Goal: Complete application form: Complete application form

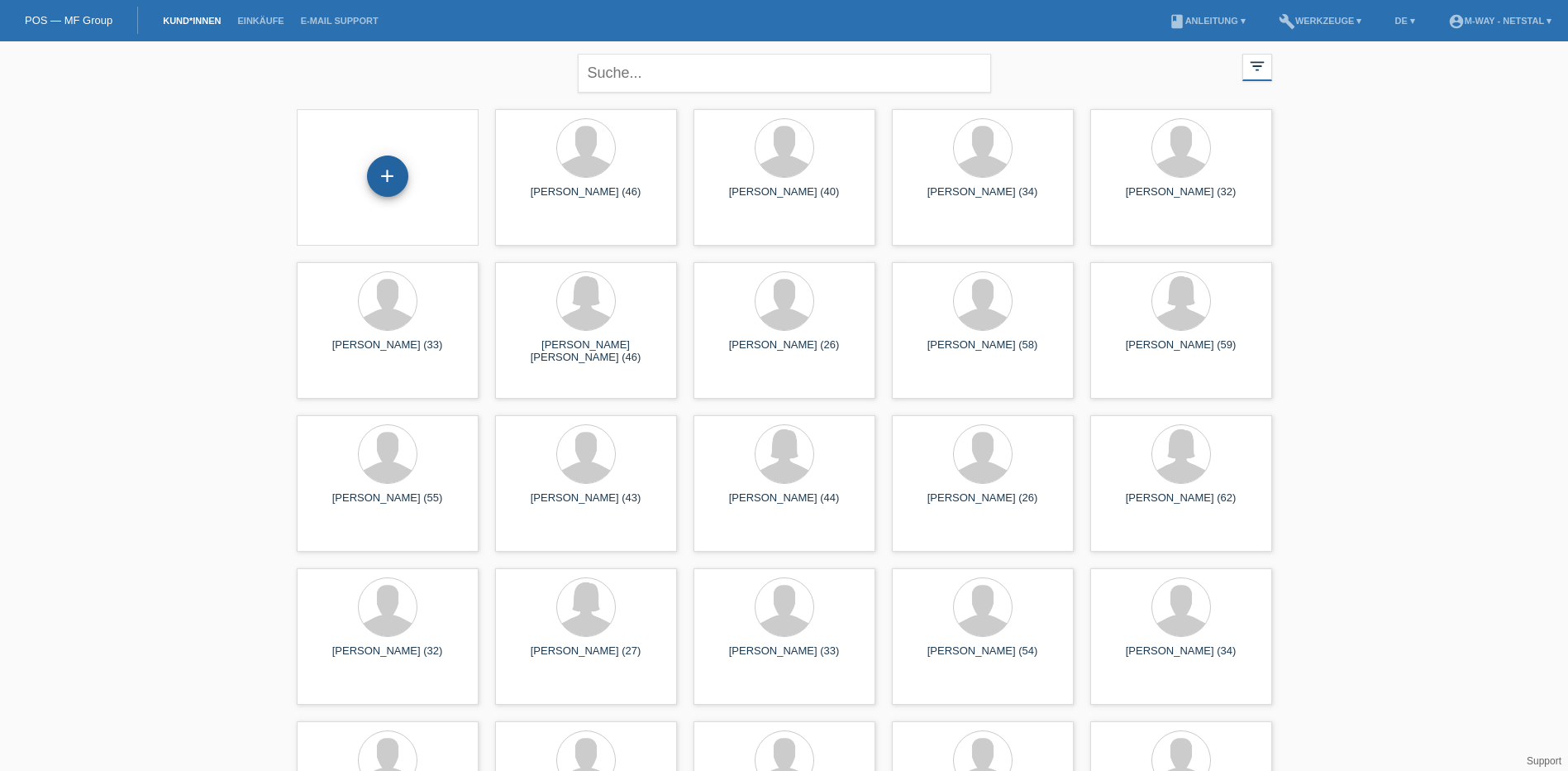
click at [387, 174] on div "+" at bounding box center [387, 176] width 41 height 41
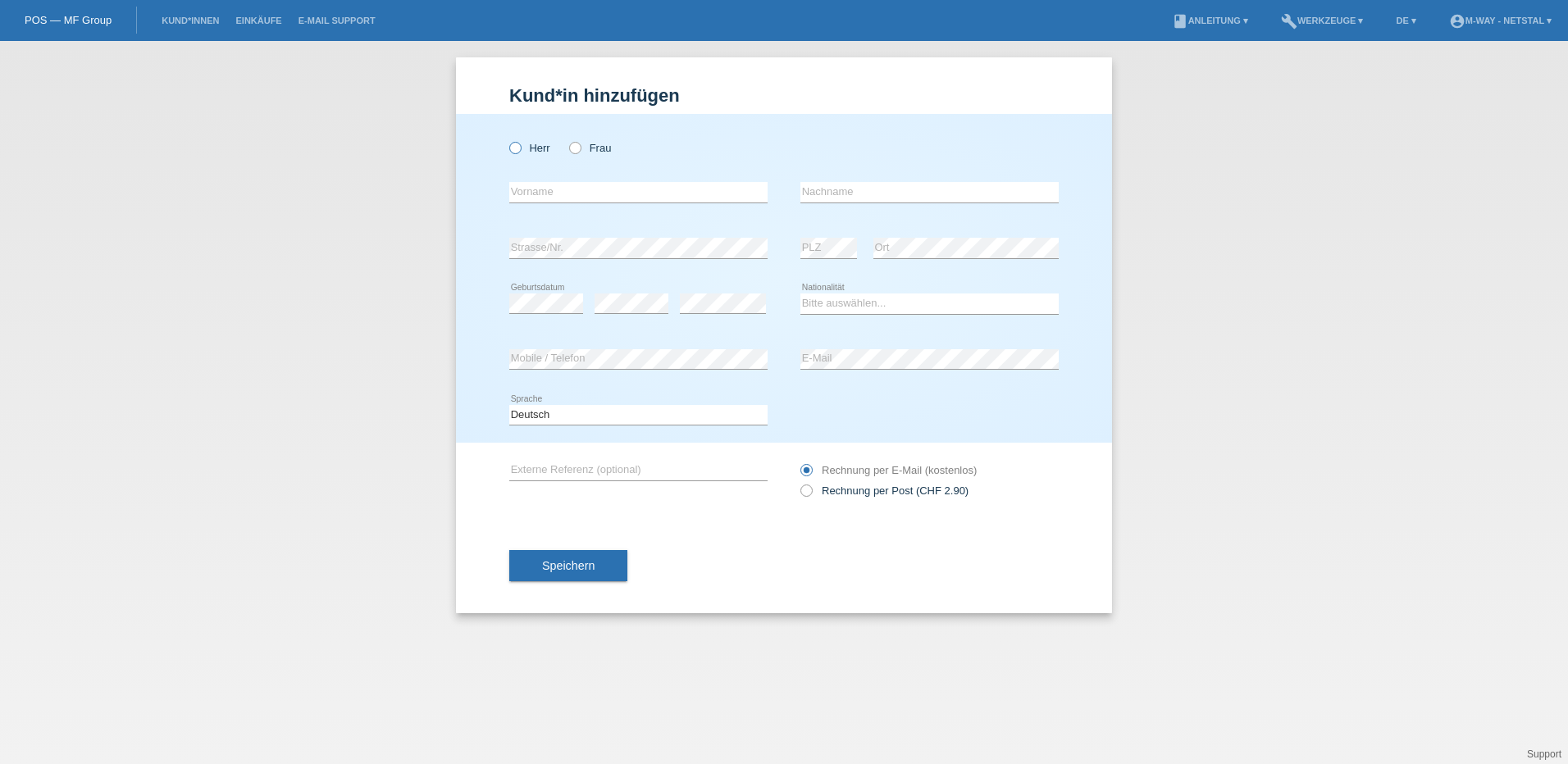
click at [507, 139] on icon at bounding box center [507, 139] width 0 height 0
click at [513, 147] on input "Herr" at bounding box center [514, 147] width 10 height 10
radio input "true"
click at [558, 200] on input "text" at bounding box center [638, 192] width 258 height 21
type input "Tilman"
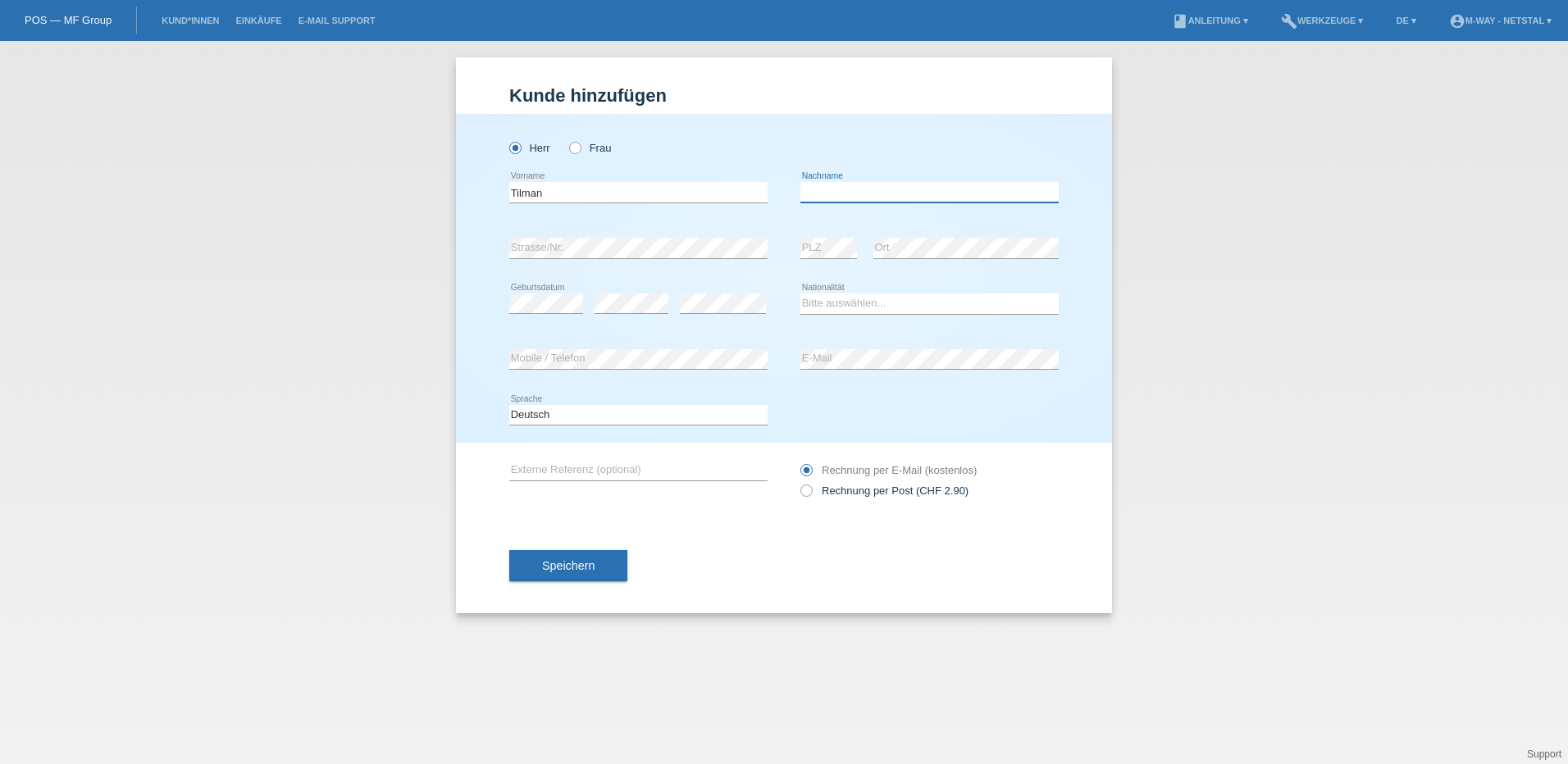
click at [887, 193] on input "text" at bounding box center [930, 192] width 258 height 21
type input "Obenhuber"
drag, startPoint x: 354, startPoint y: 326, endPoint x: 472, endPoint y: 341, distance: 118.9
click at [383, 328] on div "Kund*in hinzufügen Kunde hinzufügen Kundin hinzufügen Herr Frau Tilman error Vo…" at bounding box center [784, 402] width 1568 height 723
click at [877, 302] on select "Bitte auswählen... Schweiz Deutschland Liechtenstein Österreich ------------ Af…" at bounding box center [930, 303] width 258 height 20
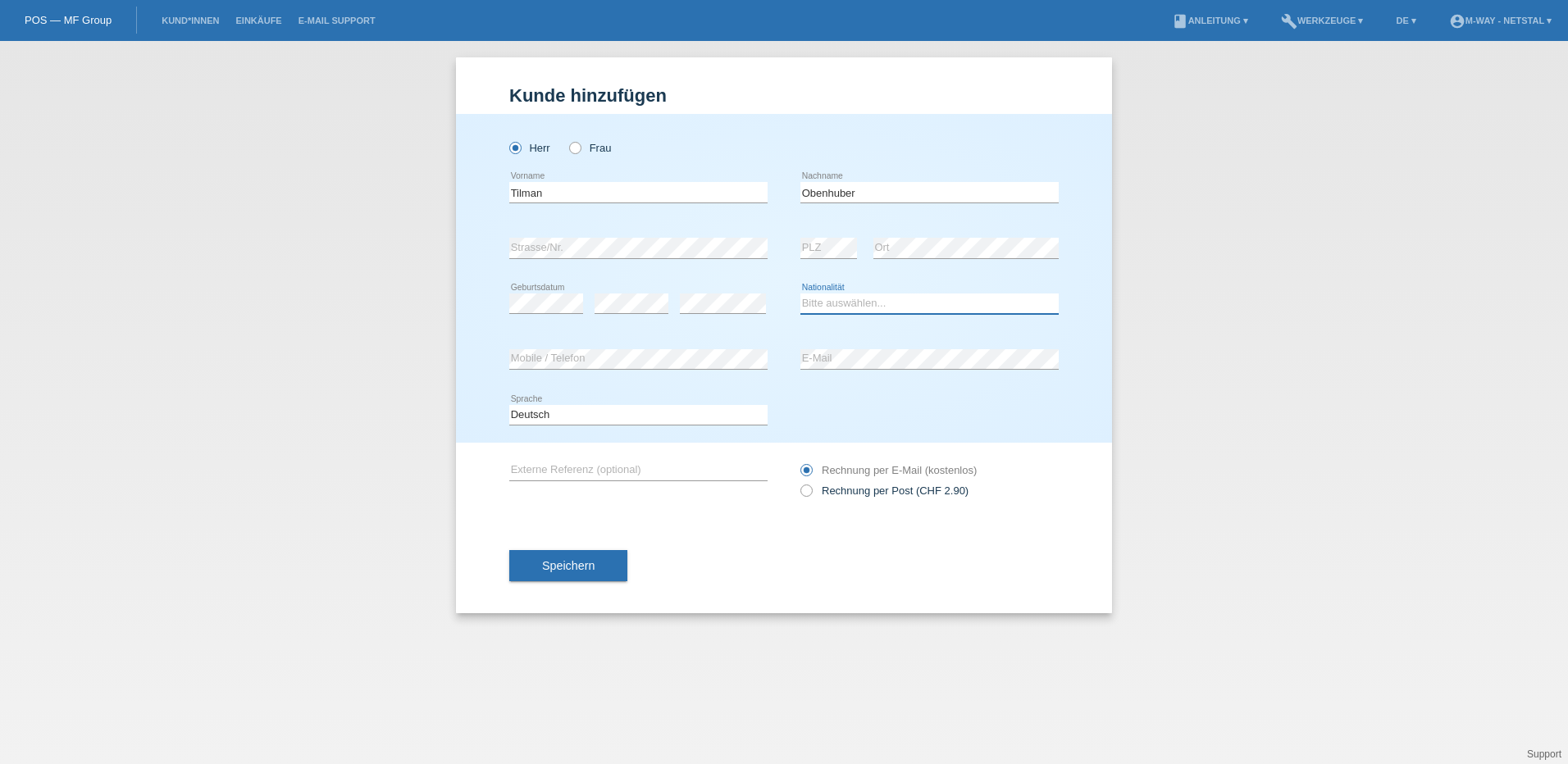
select select "DE"
click at [800, 293] on select "Bitte auswählen... Schweiz Deutschland Liechtenstein Österreich ------------ Af…" at bounding box center [930, 303] width 258 height 20
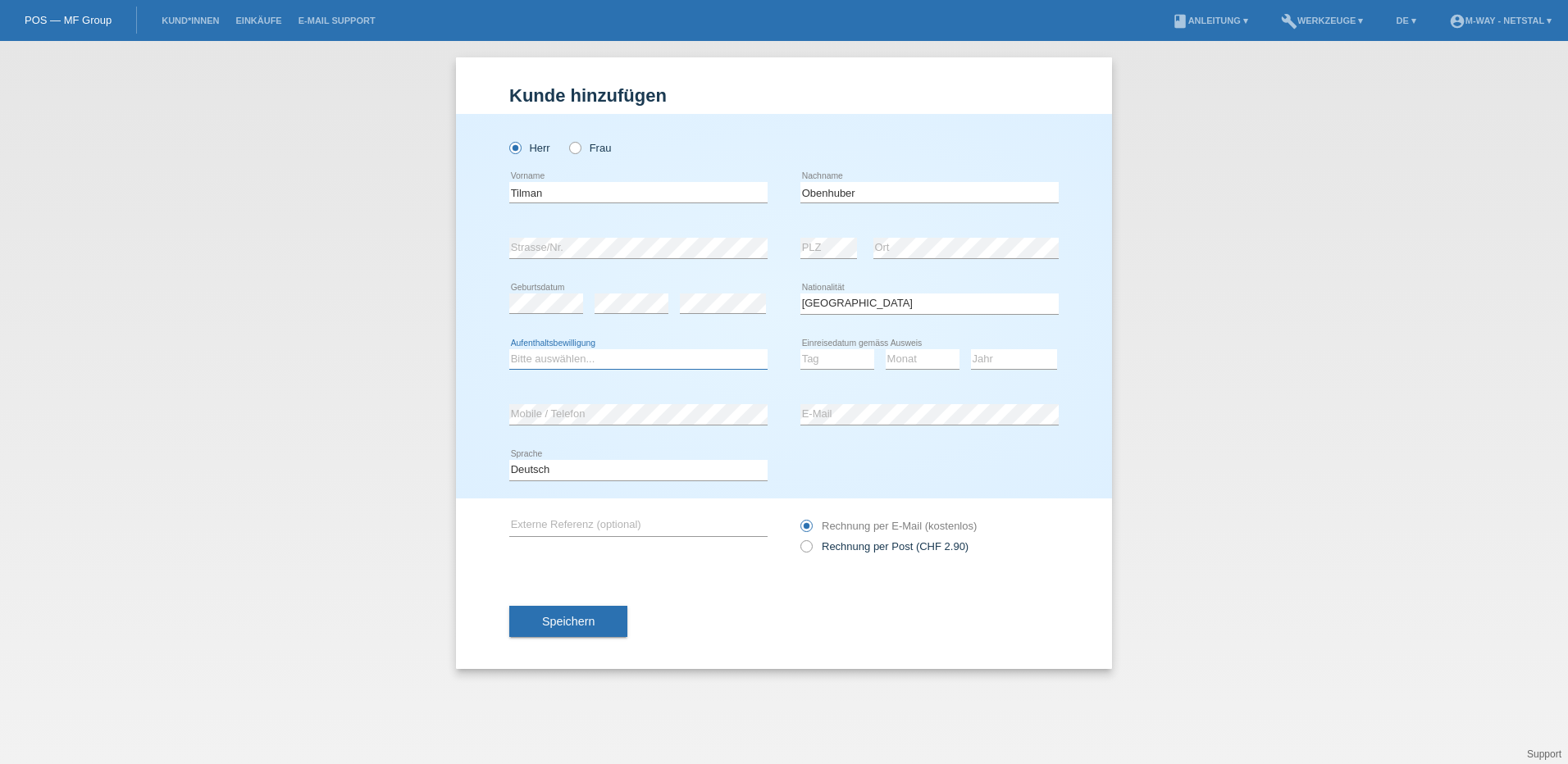
click at [667, 358] on select "Bitte auswählen... C B B - Flüchtlingsstatus Andere" at bounding box center [638, 358] width 258 height 20
select select "B"
click at [509, 349] on select "Bitte auswählen... C B B - Flüchtlingsstatus Andere" at bounding box center [638, 358] width 258 height 20
click at [831, 363] on select "Tag 01 02 03 04 05 06 07 08 09 10 11" at bounding box center [837, 358] width 74 height 20
select select "18"
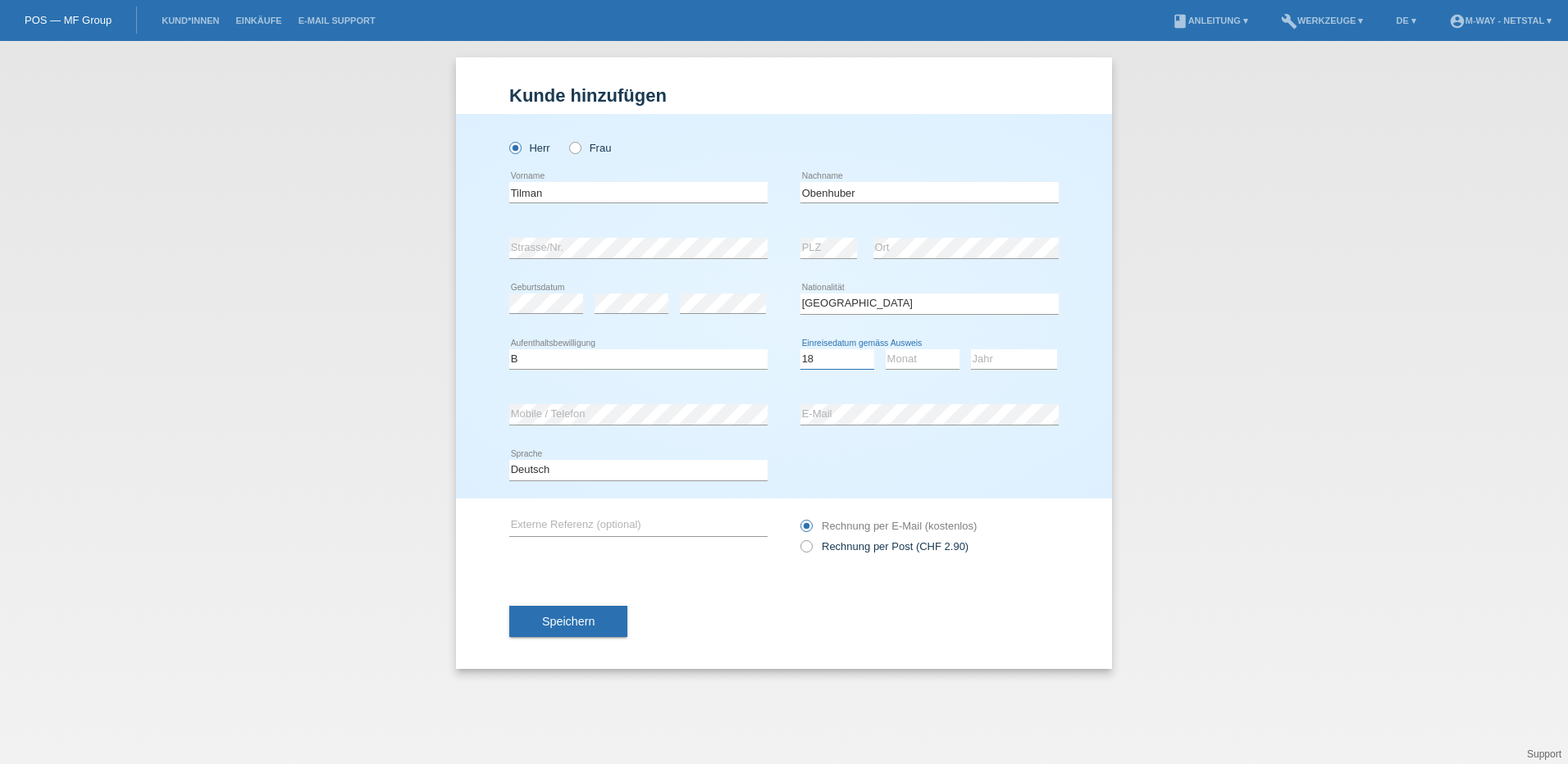
click at [800, 349] on select "Tag 01 02 03 04 05 06 07 08 09 10 11" at bounding box center [837, 358] width 74 height 20
drag, startPoint x: 910, startPoint y: 352, endPoint x: 906, endPoint y: 361, distance: 9.8
click at [910, 352] on select "Monat 01 02 03 04 05 06 07 08 09 10 11" at bounding box center [923, 358] width 74 height 20
select select "04"
click at [886, 349] on select "Monat 01 02 03 04 05 06 07 08 09 10 11" at bounding box center [923, 358] width 74 height 20
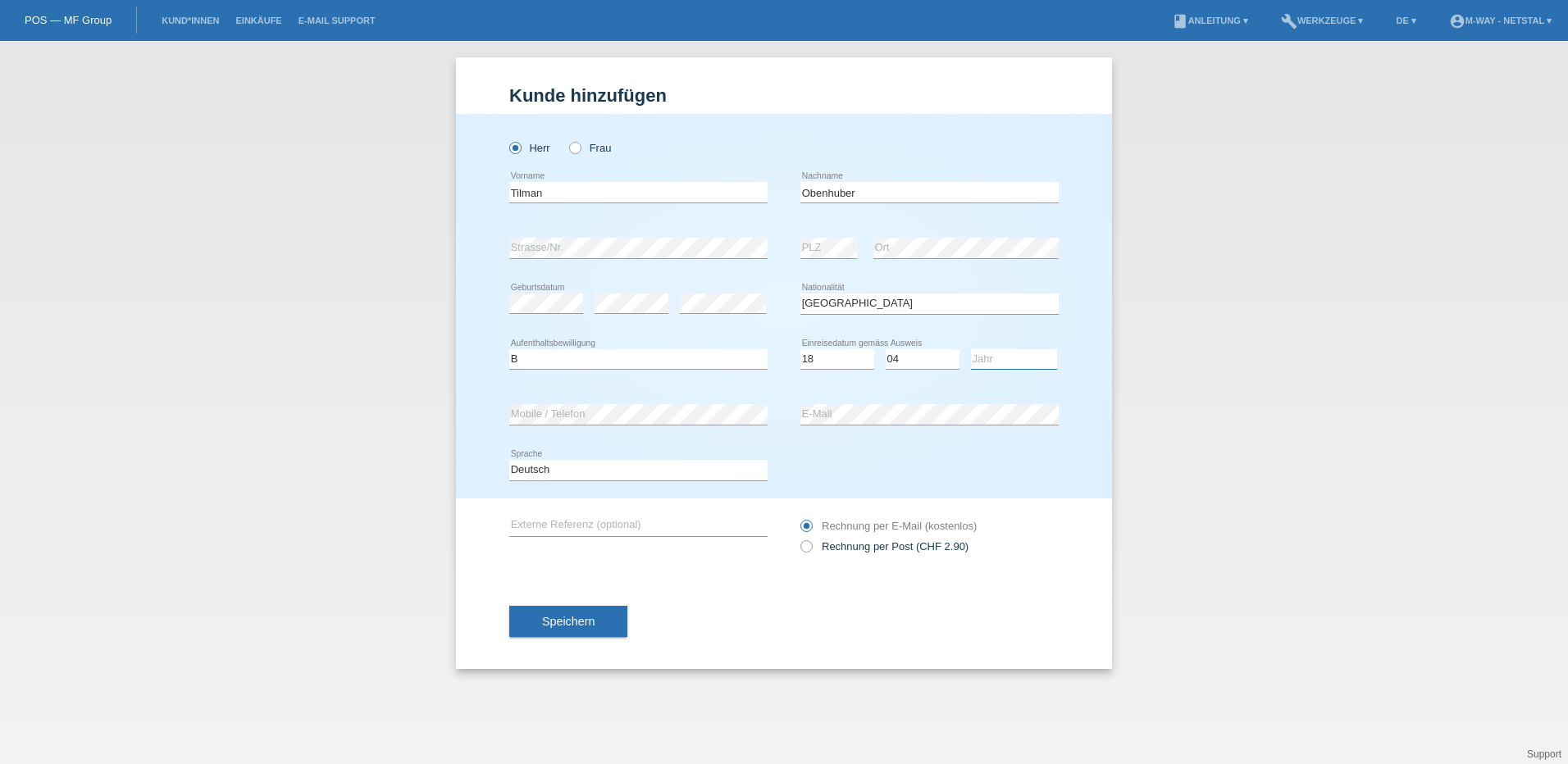
click at [988, 360] on select "Jahr 2025 2024 2023 2022 2021 2020 2019 2018 2017 2016 2015 2014 2013 2012 2011…" at bounding box center [1013, 358] width 86 height 20
select select "2017"
click at [971, 349] on select "Jahr 2025 2024 2023 2022 2021 2020 2019 2018 2017 2016 2015 2014 2013 2012 2011…" at bounding box center [1013, 358] width 86 height 20
click at [625, 204] on div "Tilman error Vorname" at bounding box center [638, 192] width 258 height 56
click at [622, 187] on input "Tilman" at bounding box center [638, 192] width 258 height 21
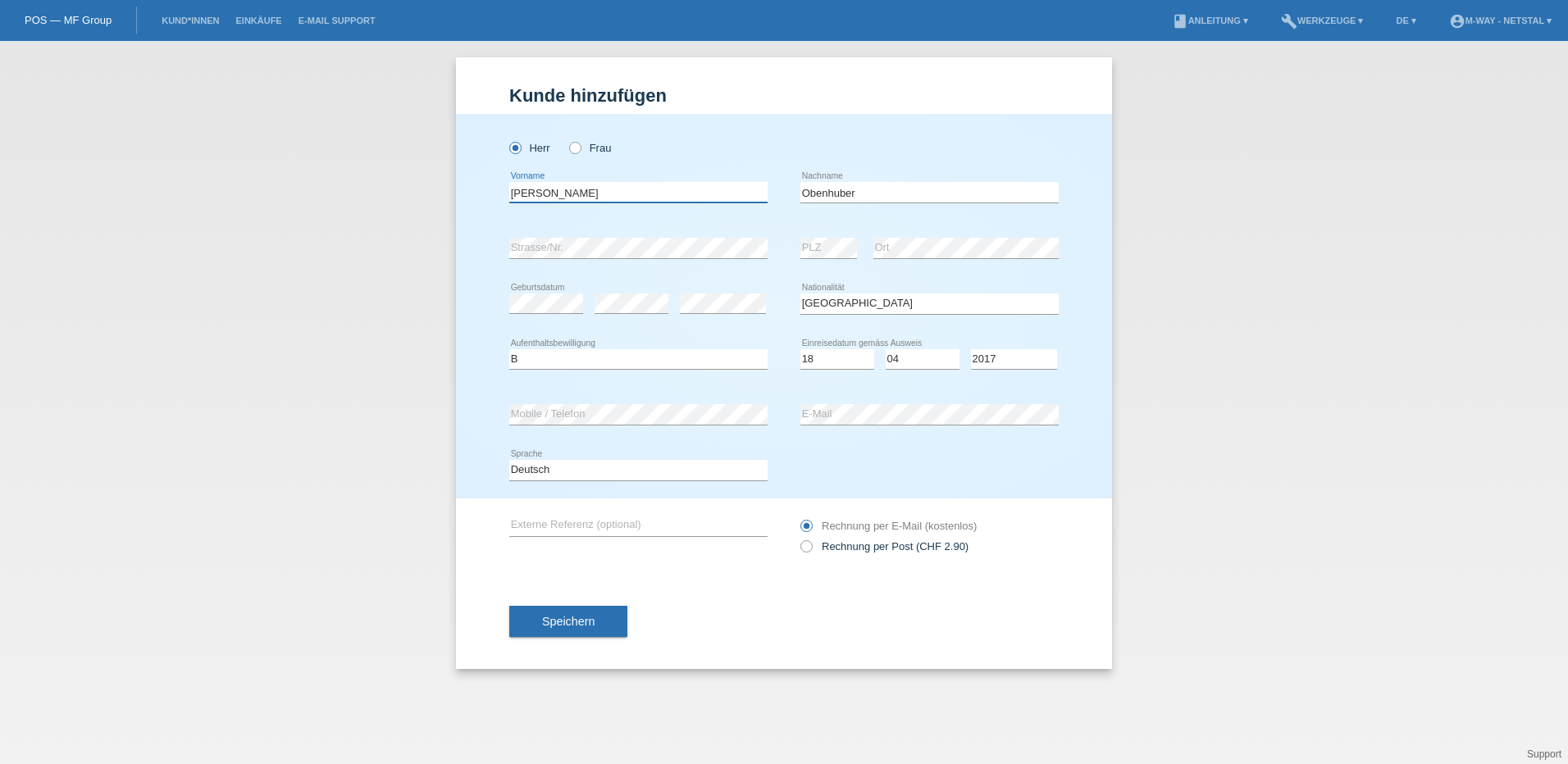
type input "Tilman Paul Hannes Laurids"
click at [1105, 257] on div "Herr Frau Tilman Paul Hannes Laurids error Vorname Obenhuber C" at bounding box center [784, 305] width 656 height 384
drag, startPoint x: 962, startPoint y: 544, endPoint x: 964, endPoint y: 553, distance: 9.2
click at [964, 553] on label "Rechnung per Post (CHF 2.90)" at bounding box center [884, 546] width 168 height 12
drag, startPoint x: 964, startPoint y: 553, endPoint x: 1015, endPoint y: 601, distance: 70.0
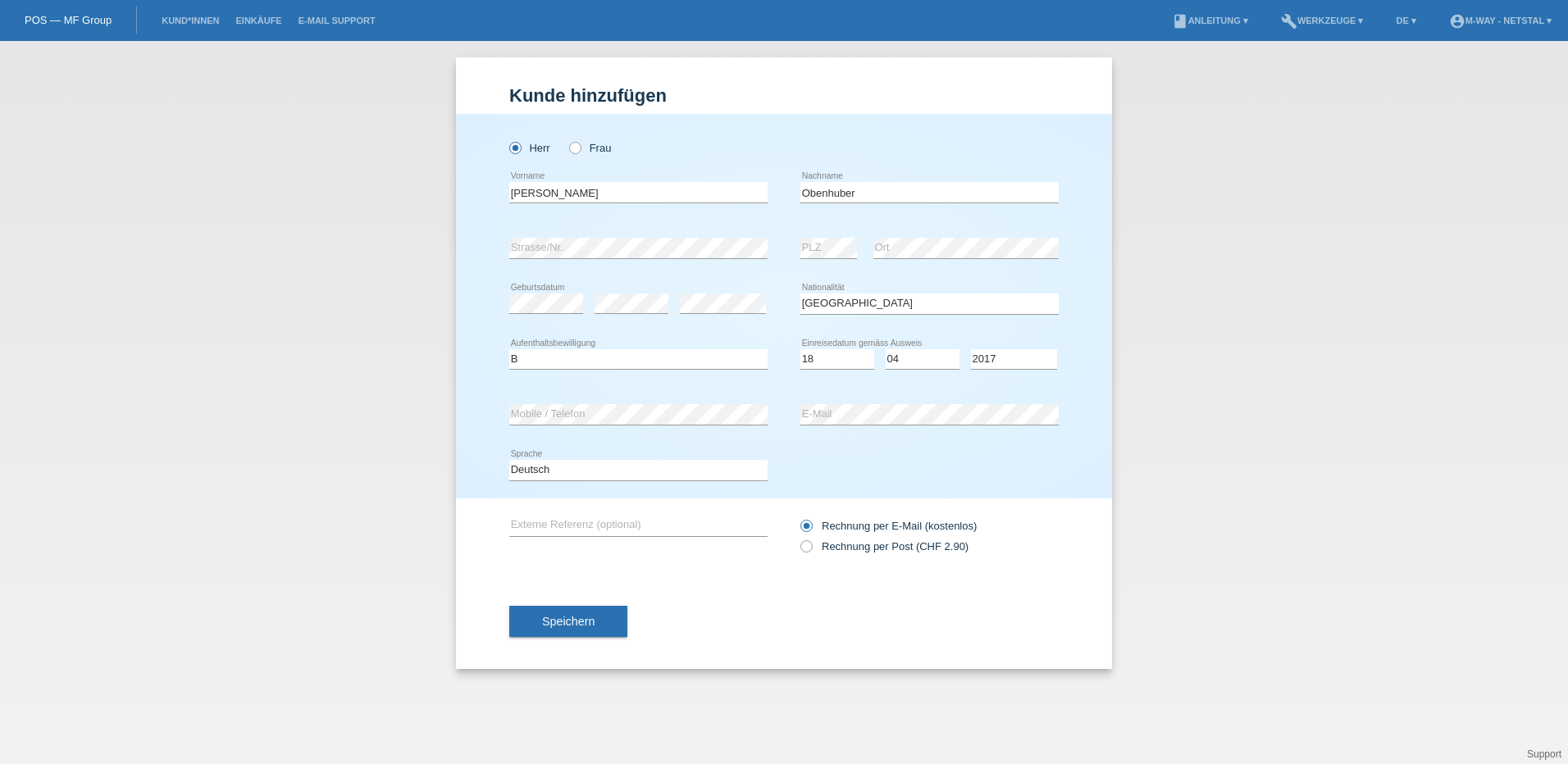
click at [1015, 601] on div "Speichern" at bounding box center [784, 621] width 549 height 95
click at [556, 618] on span "Speichern" at bounding box center [567, 620] width 52 height 13
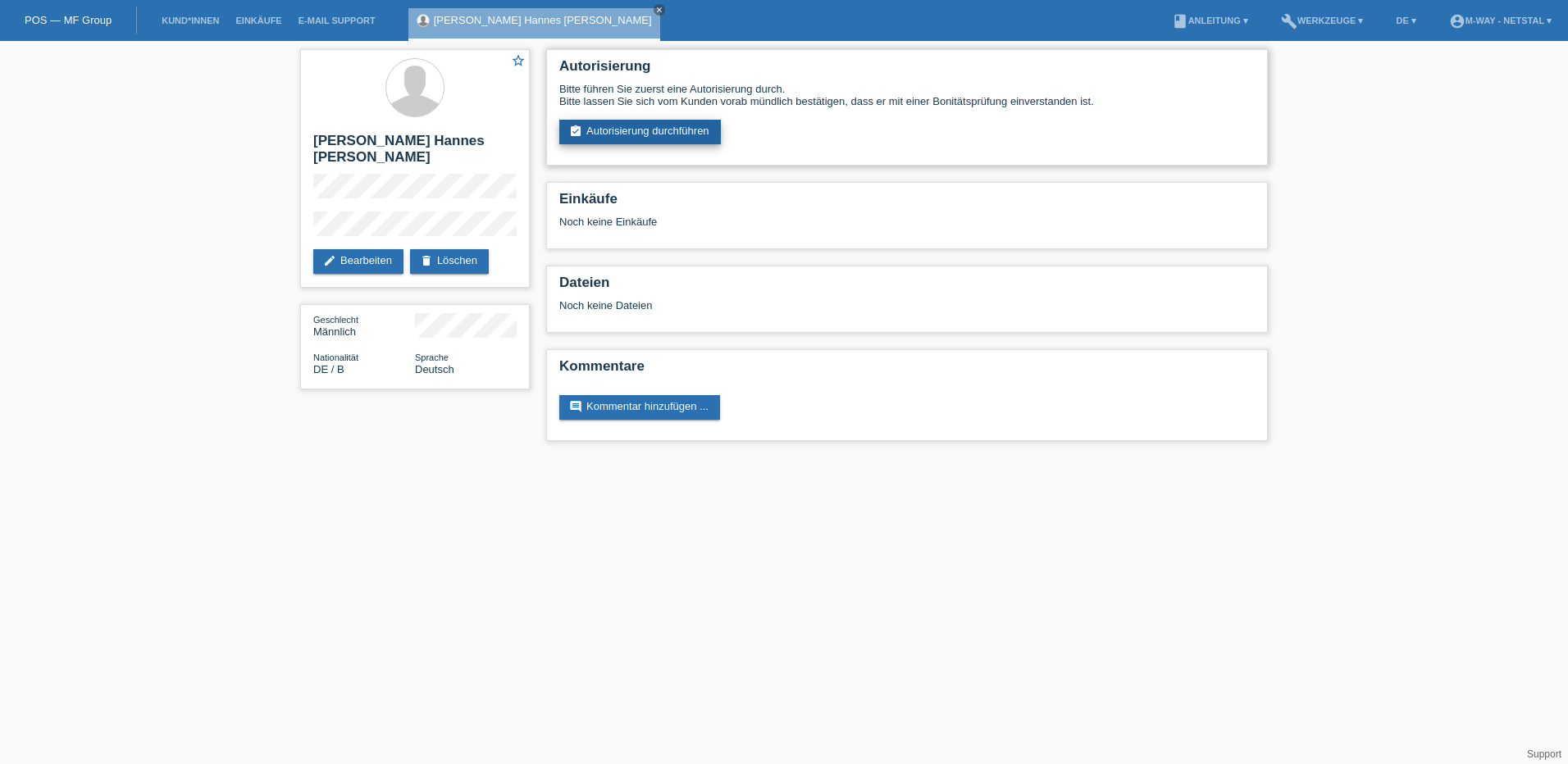
click at [648, 137] on link "assignment_turned_in Autorisierung durchführen" at bounding box center [639, 132] width 162 height 25
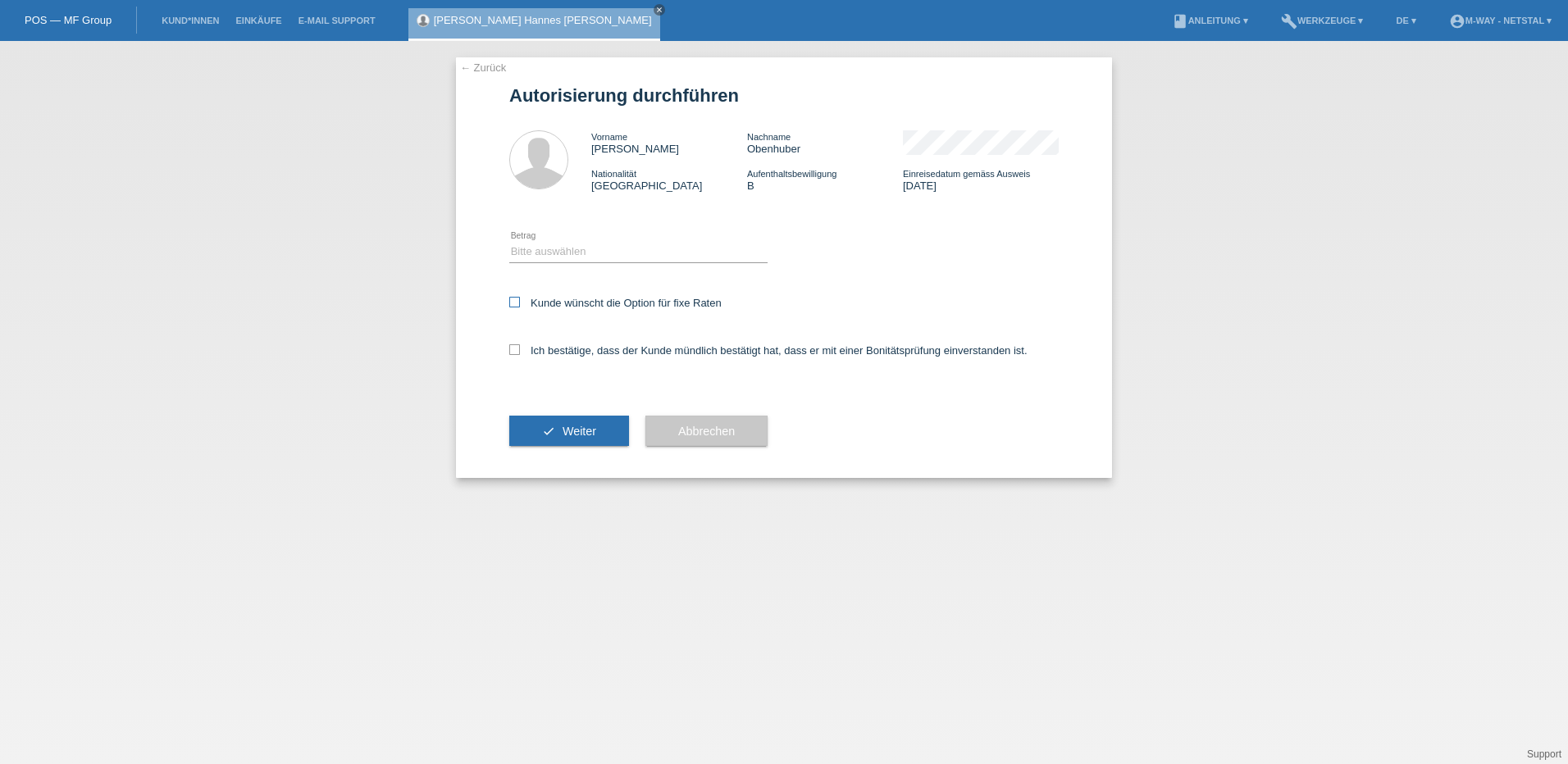
click at [553, 301] on label "Kunde wünscht die Option für fixe Raten" at bounding box center [615, 303] width 212 height 12
click at [520, 301] on input "Kunde wünscht die Option für fixe Raten" at bounding box center [514, 302] width 10 height 10
checkbox input "true"
click at [558, 347] on label "Ich bestätige, dass der Kunde mündlich bestätigt hat, dass er mit einer Bonität…" at bounding box center [768, 350] width 518 height 12
click at [520, 347] on input "Ich bestätige, dass der Kunde mündlich bestätigt hat, dass er mit einer Bonität…" at bounding box center [514, 349] width 10 height 10
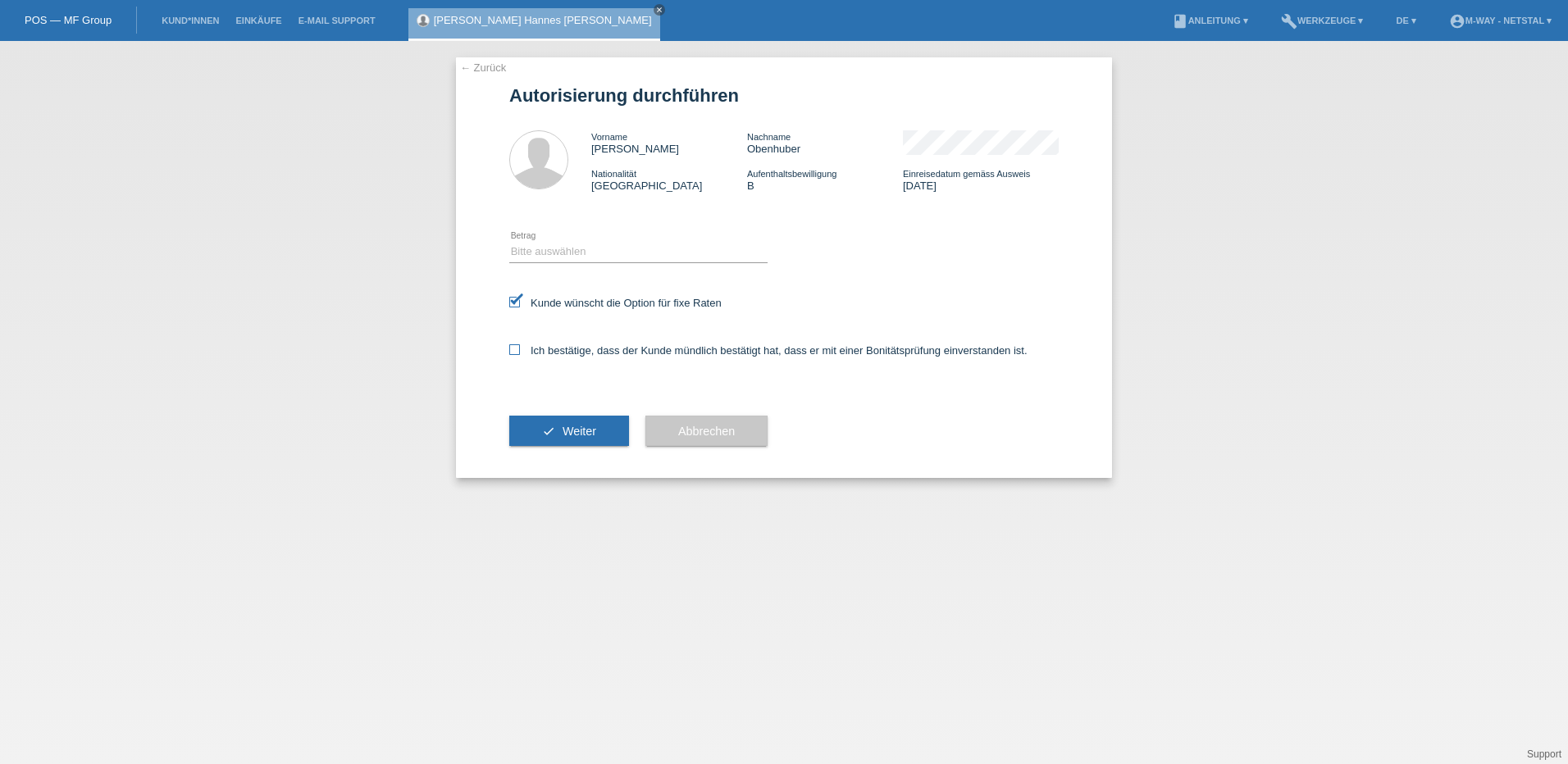
checkbox input "true"
click at [574, 254] on select "Bitte auswählen CHF 1.00 - CHF 499.00 CHF 500.00 - CHF 1'999.00 CHF 2'000.00 - …" at bounding box center [638, 252] width 258 height 20
select select "3"
click at [509, 242] on select "Bitte auswählen CHF 1.00 - CHF 499.00 CHF 500.00 - CHF 1'999.00 CHF 2'000.00 - …" at bounding box center [638, 252] width 258 height 20
click at [581, 434] on span "Weiter" at bounding box center [579, 430] width 33 height 13
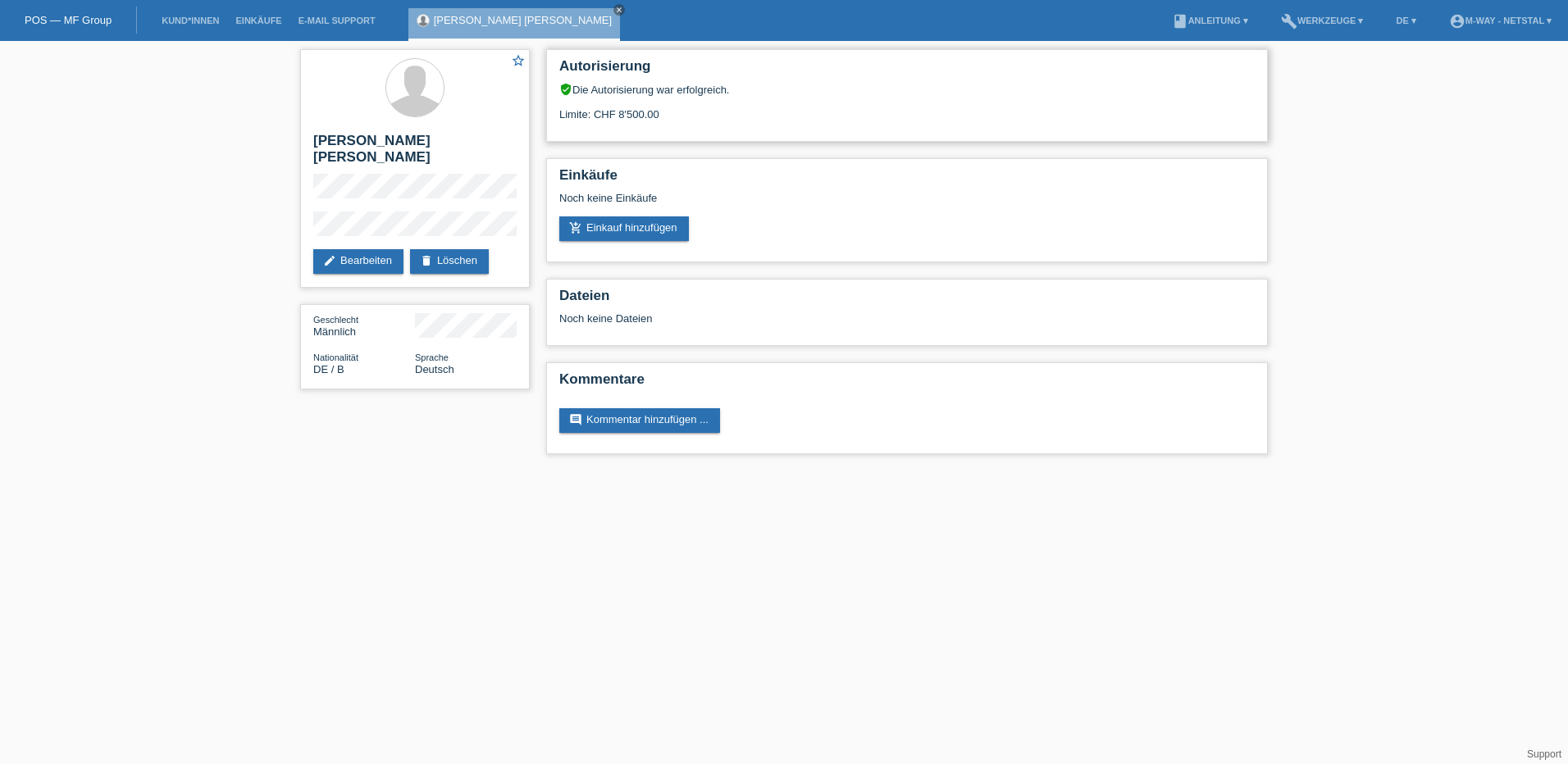
drag, startPoint x: 691, startPoint y: 114, endPoint x: 601, endPoint y: 115, distance: 90.0
click at [601, 115] on div "Limite: CHF 8'500.00" at bounding box center [906, 108] width 695 height 25
drag, startPoint x: 601, startPoint y: 115, endPoint x: 700, endPoint y: 115, distance: 99.0
click at [704, 110] on div "Limite: CHF 8'500.00" at bounding box center [906, 108] width 695 height 25
drag, startPoint x: 700, startPoint y: 115, endPoint x: 686, endPoint y: 121, distance: 15.2
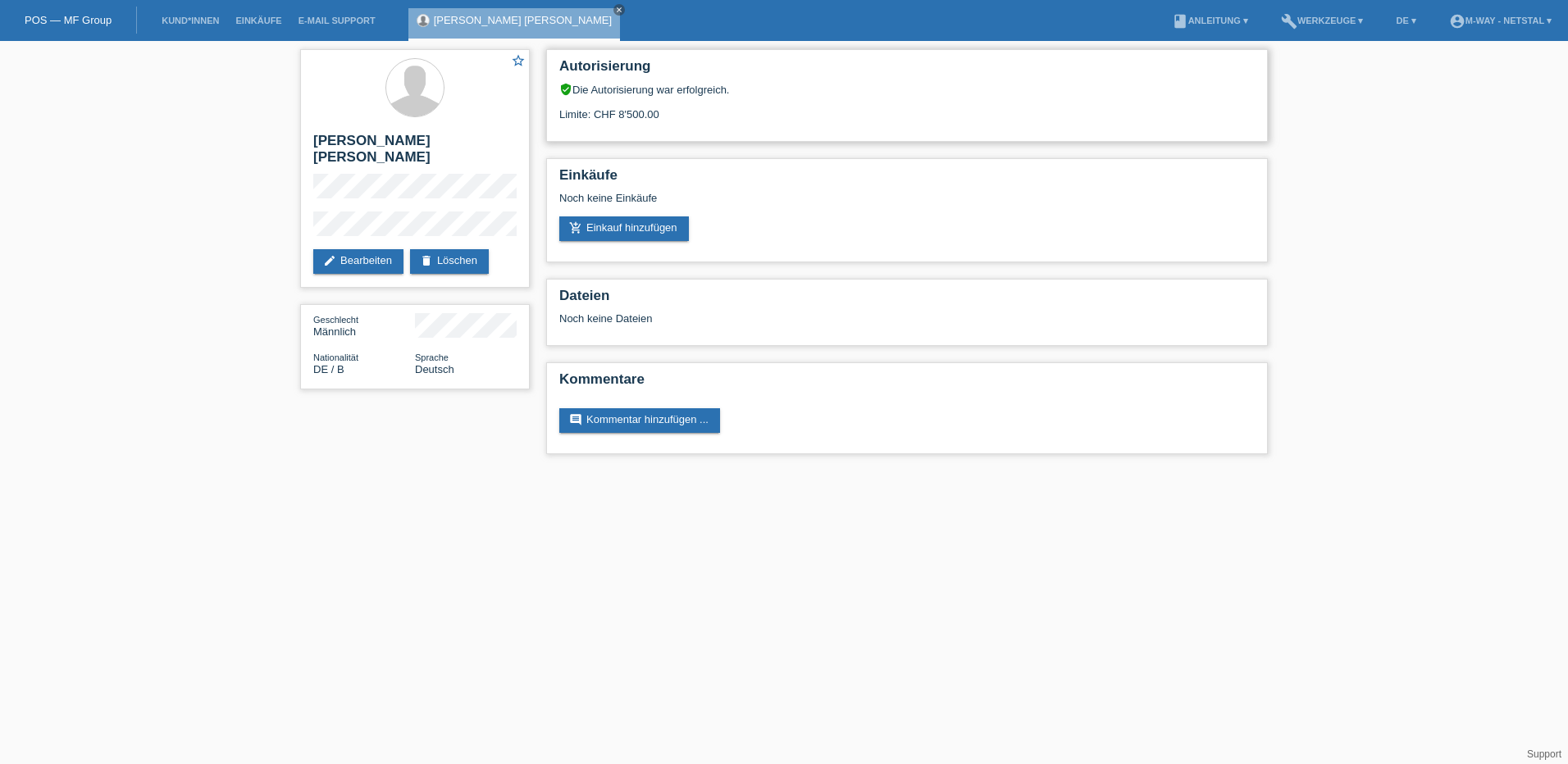
click at [686, 121] on div "Autorisierung verified_user Die Autorisierung war erfolgreich. Limite: CHF 8'50…" at bounding box center [906, 95] width 722 height 92
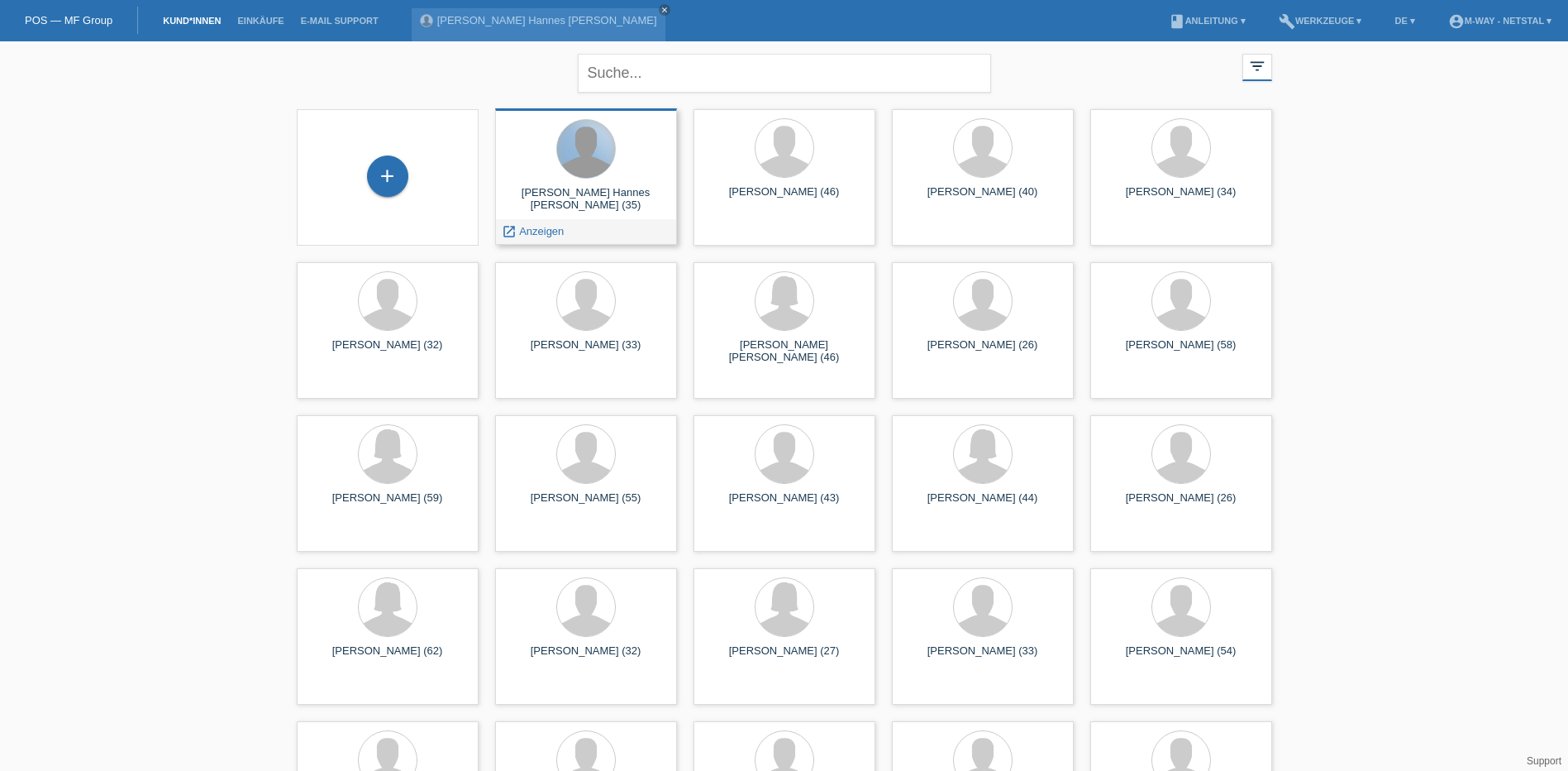
click at [598, 166] on div at bounding box center [586, 149] width 58 height 58
click at [563, 201] on div "Tilman Paul Hannes Laurids Obenhuber (35)" at bounding box center [586, 199] width 155 height 27
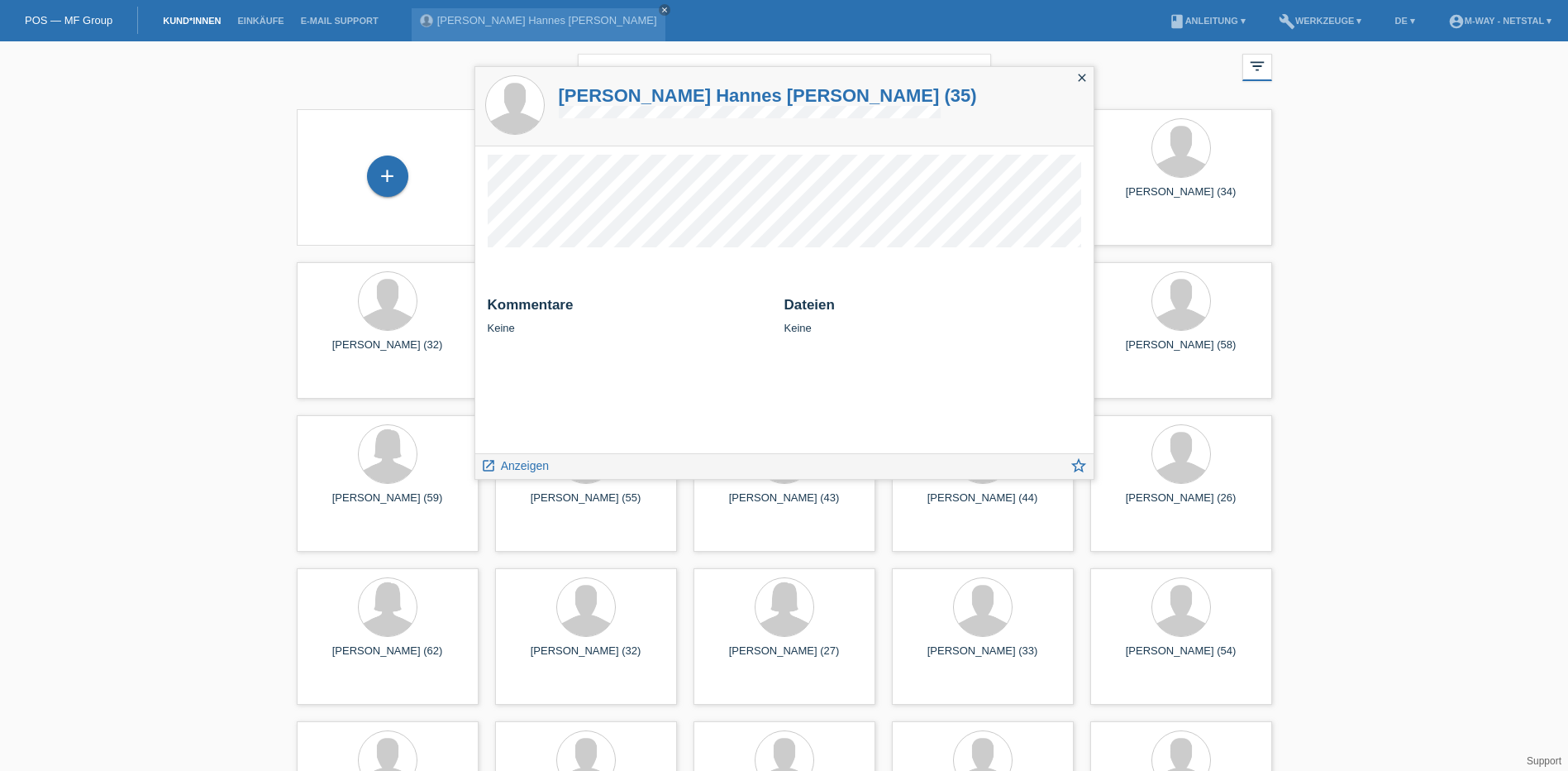
click at [521, 475] on div "launch Anzeigen" at bounding box center [515, 466] width 80 height 25
click at [523, 472] on span "Anzeigen" at bounding box center [526, 465] width 48 height 13
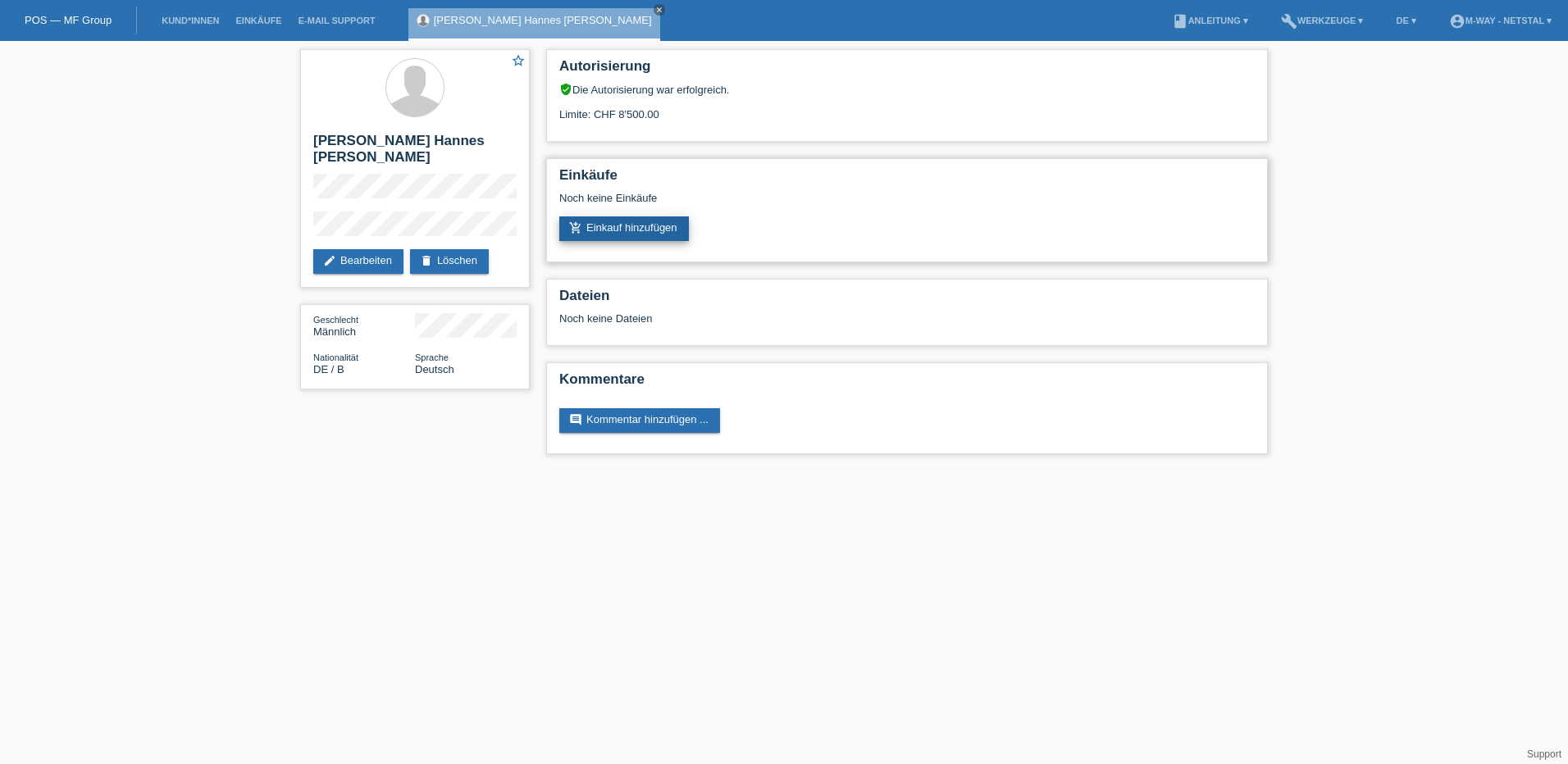
click at [631, 227] on link "add_shopping_cart Einkauf hinzufügen" at bounding box center [623, 228] width 129 height 25
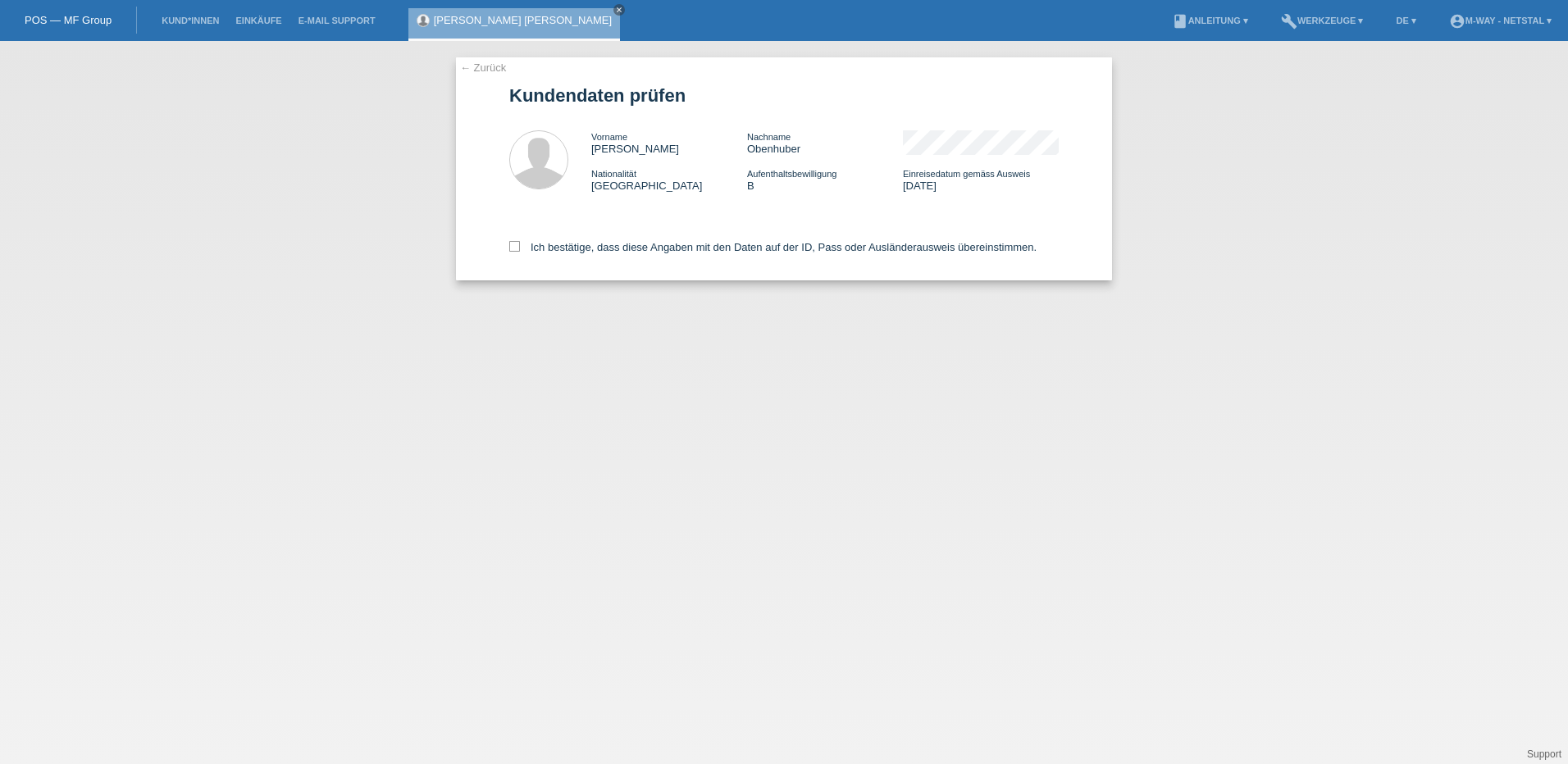
click at [505, 250] on div "← Zurück Kundendaten prüfen Vorname [PERSON_NAME] Nachname Obenhuber Nationalit…" at bounding box center [784, 169] width 656 height 223
click at [521, 254] on div "Ich bestätige, dass diese Angaben mit den Daten auf der ID, Pass oder Ausländer…" at bounding box center [784, 244] width 549 height 72
click at [514, 247] on icon at bounding box center [514, 246] width 10 height 10
click at [514, 247] on input "Ich bestätige, dass diese Angaben mit den Daten auf der ID, Pass oder Ausländer…" at bounding box center [514, 246] width 10 height 10
checkbox input "true"
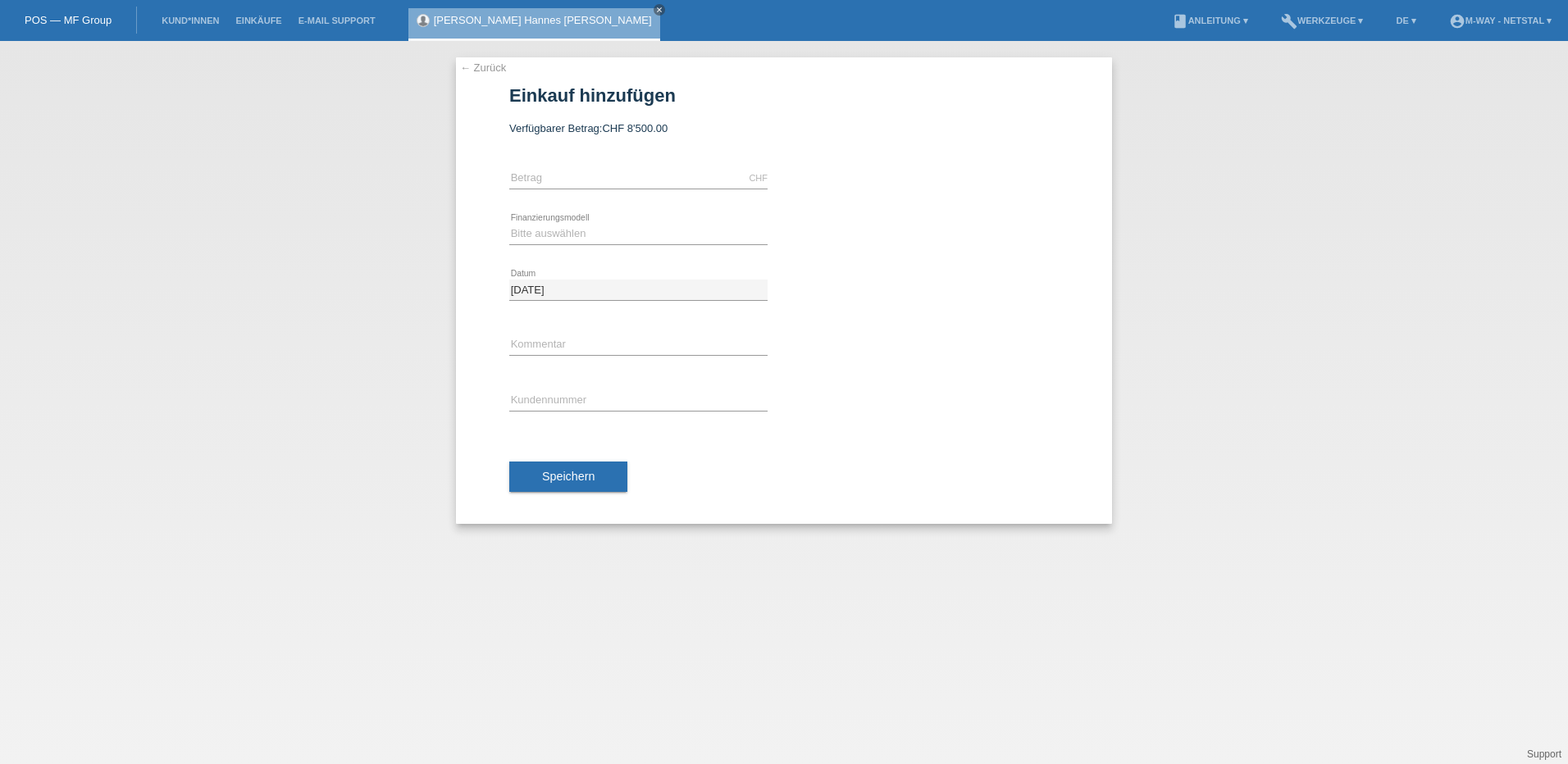
click at [570, 166] on div "CHF error Betrag" at bounding box center [638, 178] width 258 height 56
click at [563, 177] on input "text" at bounding box center [638, 178] width 258 height 21
type input "2448.90"
click at [595, 239] on select "Bitte auswählen Fixe Raten Kauf auf Rechnung mit Teilzahlungsoption" at bounding box center [638, 234] width 258 height 20
select select "77"
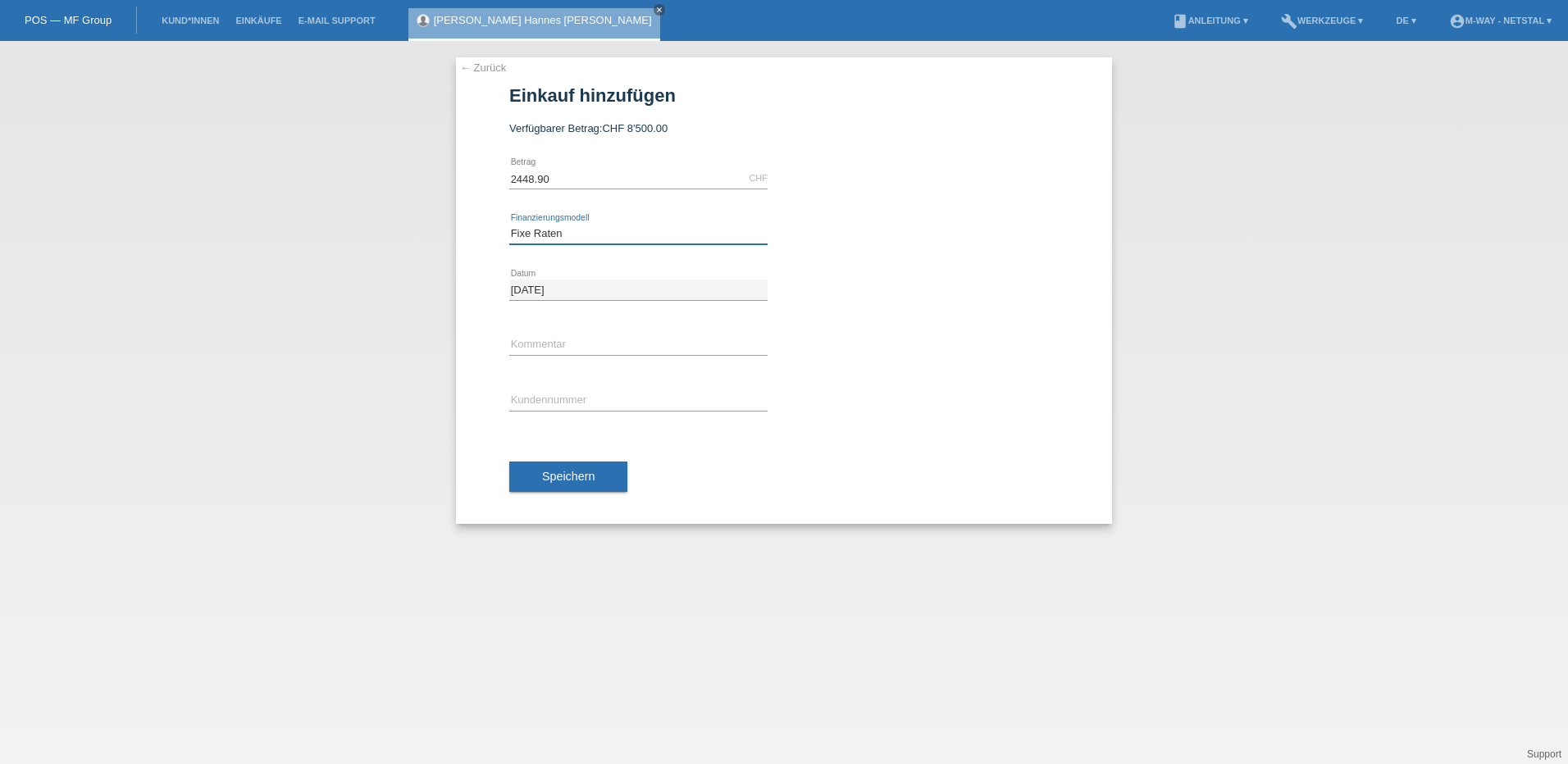
click at [509, 224] on select "Bitte auswählen Fixe Raten Kauf auf Rechnung mit Teilzahlungsoption" at bounding box center [638, 234] width 258 height 20
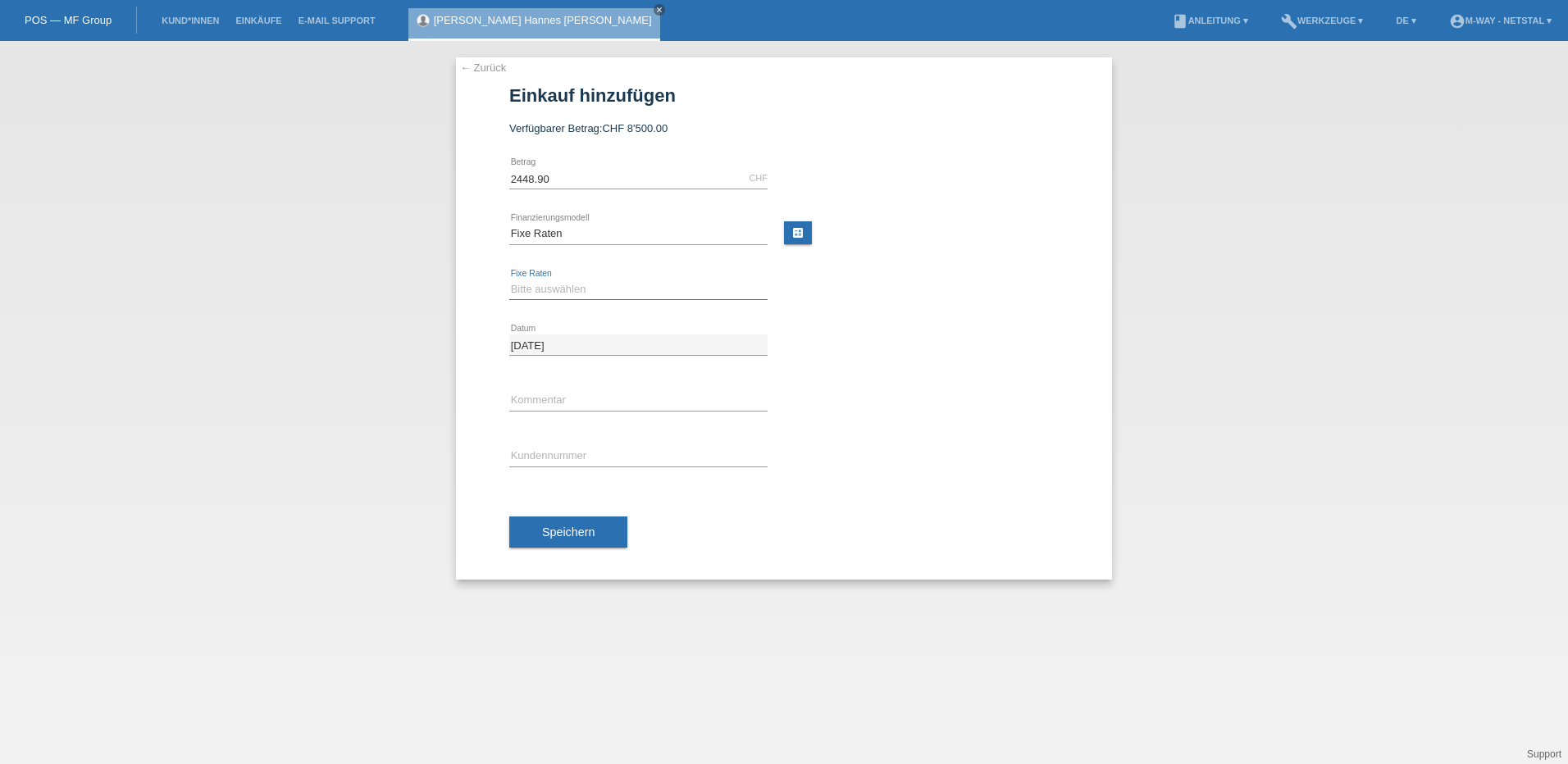
click at [548, 295] on select "Bitte auswählen 4 Raten 5 Raten 6 Raten 7 Raten 8 Raten 9 Raten 10 Raten 11 Rat…" at bounding box center [638, 289] width 258 height 20
select select "202"
click at [509, 280] on select "Bitte auswählen 4 Raten 5 Raten 6 Raten 7 Raten 8 Raten 9 Raten 10 Raten 11 Rat…" at bounding box center [638, 289] width 258 height 20
click at [562, 464] on input "text" at bounding box center [638, 456] width 258 height 21
type input "K372300"
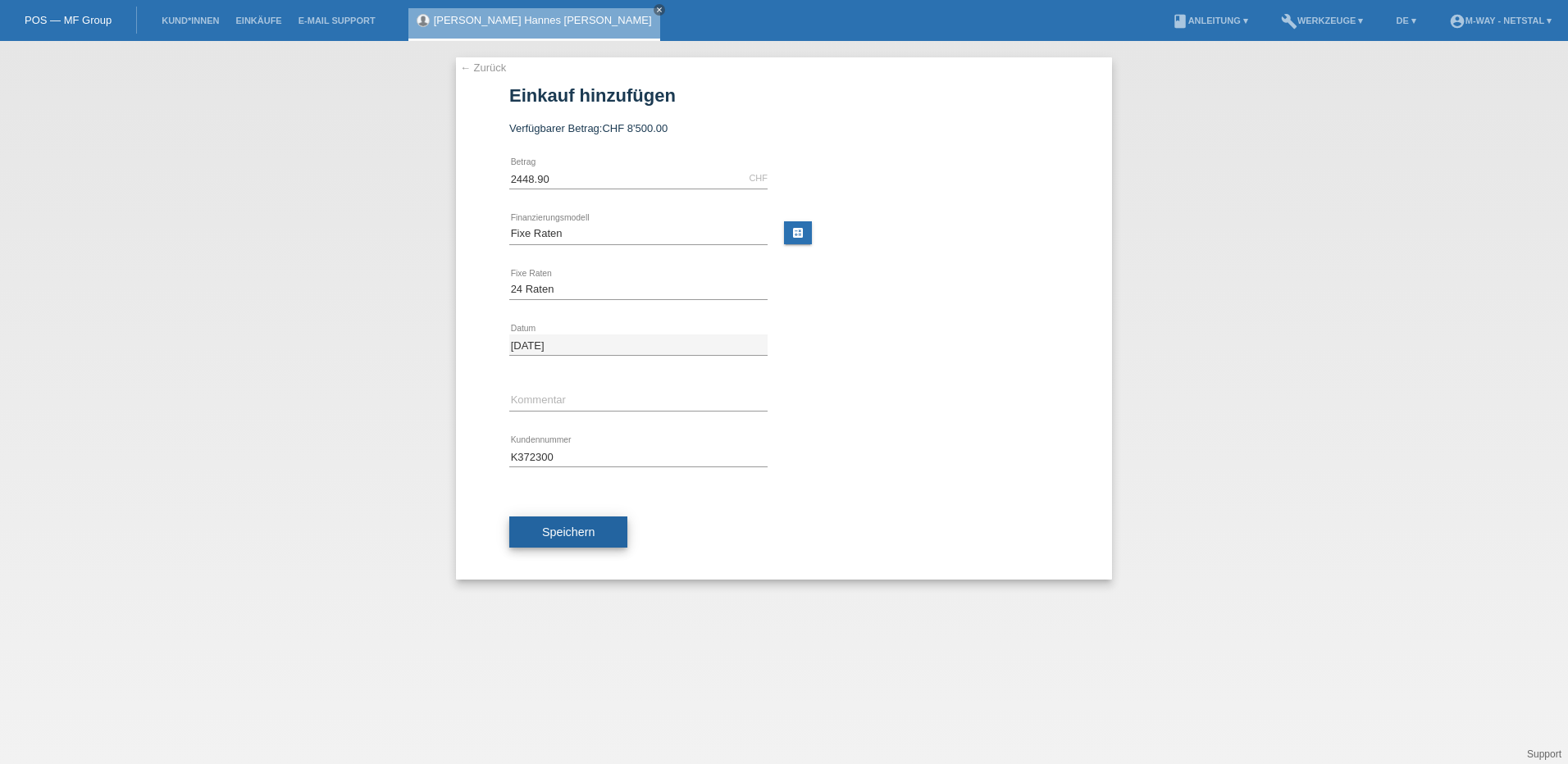
click at [533, 528] on button "Speichern" at bounding box center [568, 532] width 118 height 31
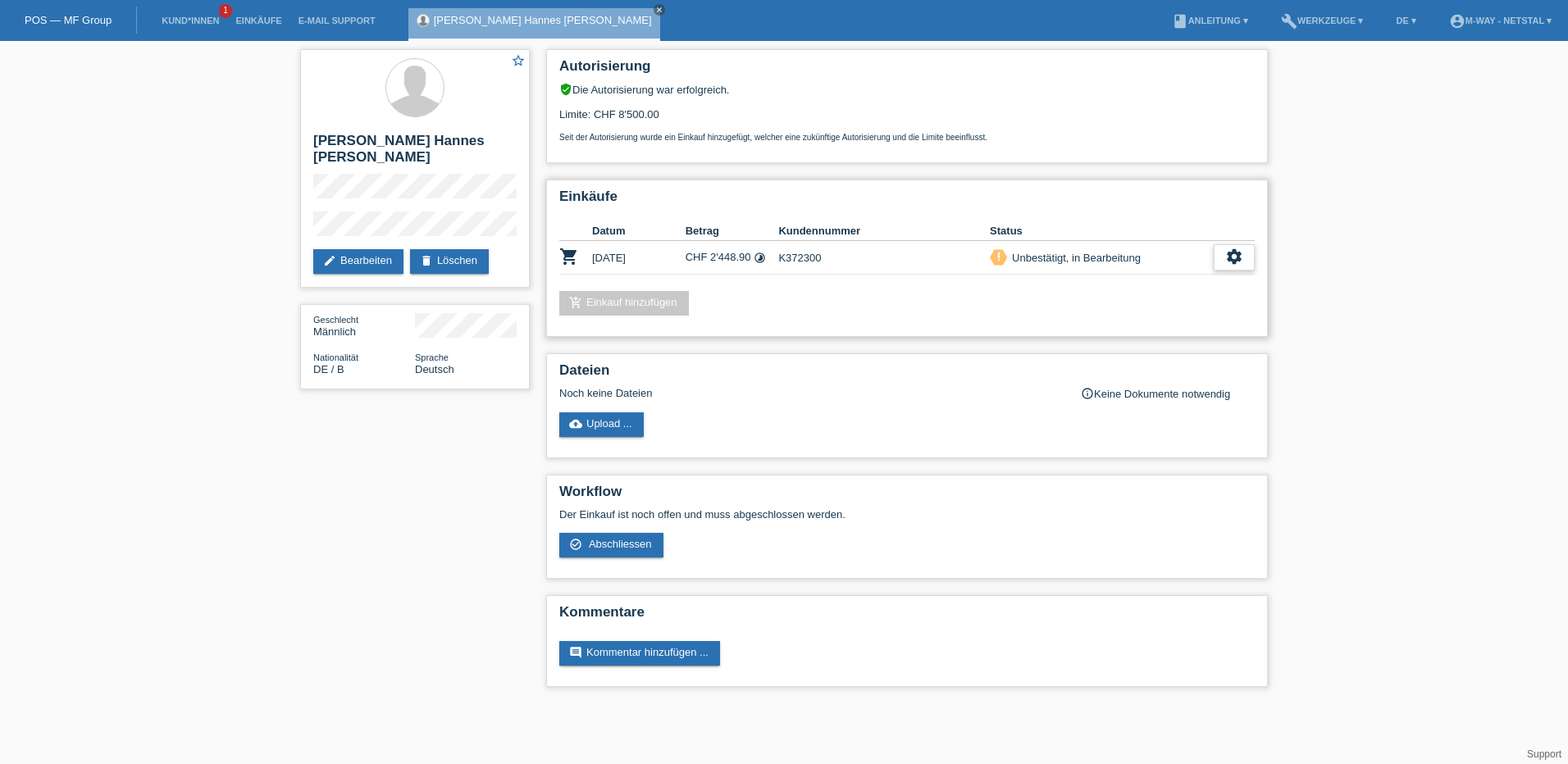
click at [1241, 257] on icon "settings" at bounding box center [1233, 256] width 18 height 18
click at [1122, 335] on span "Abschliessen" at bounding box center [1104, 331] width 68 height 20
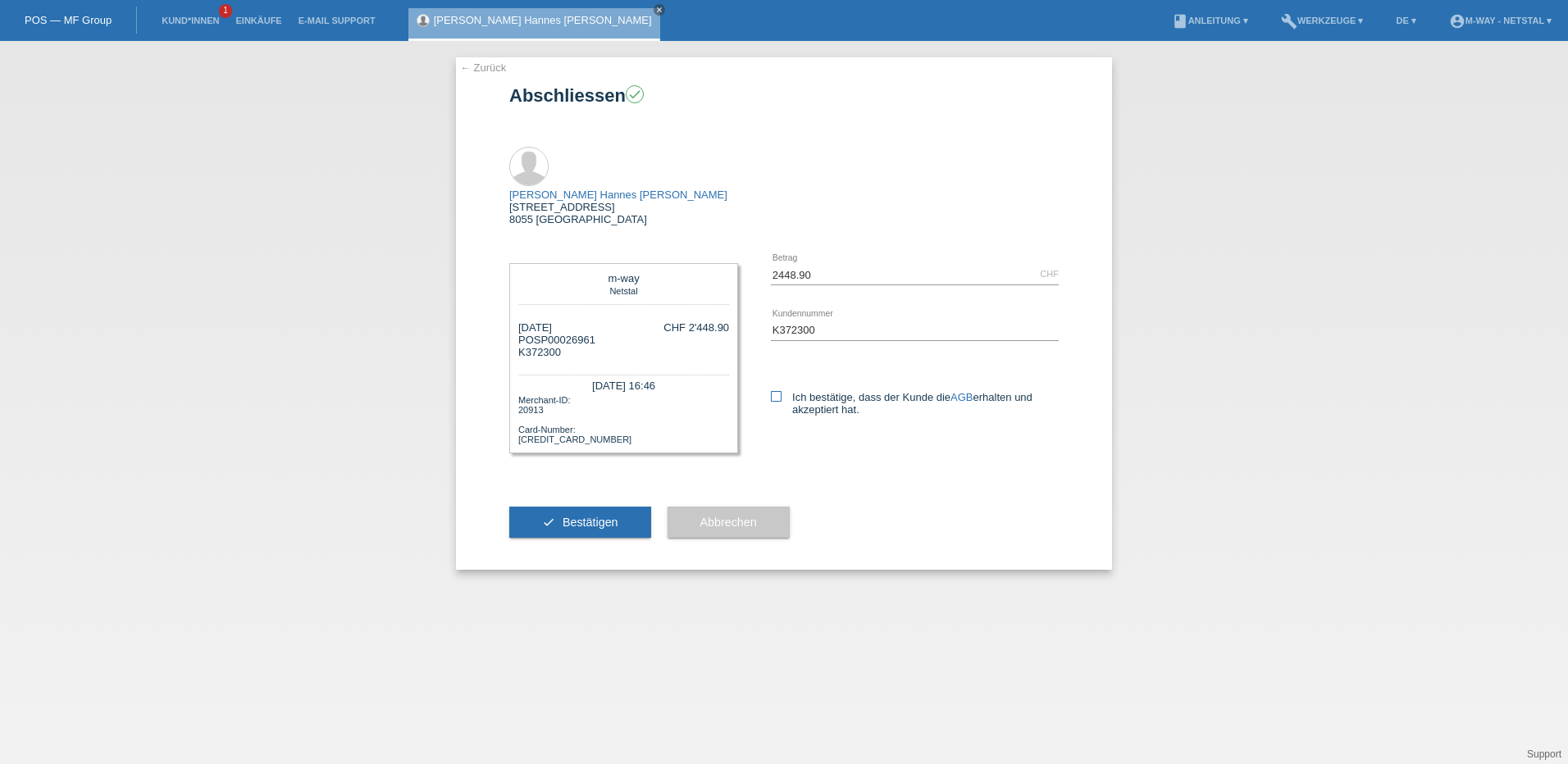
click at [776, 396] on icon at bounding box center [775, 396] width 10 height 10
click at [776, 396] on input "Ich bestätige, dass der Kunde die AGB erhalten und akzeptiert hat." at bounding box center [775, 396] width 10 height 10
checkbox input "true"
click at [582, 527] on span "Bestätigen" at bounding box center [590, 522] width 56 height 13
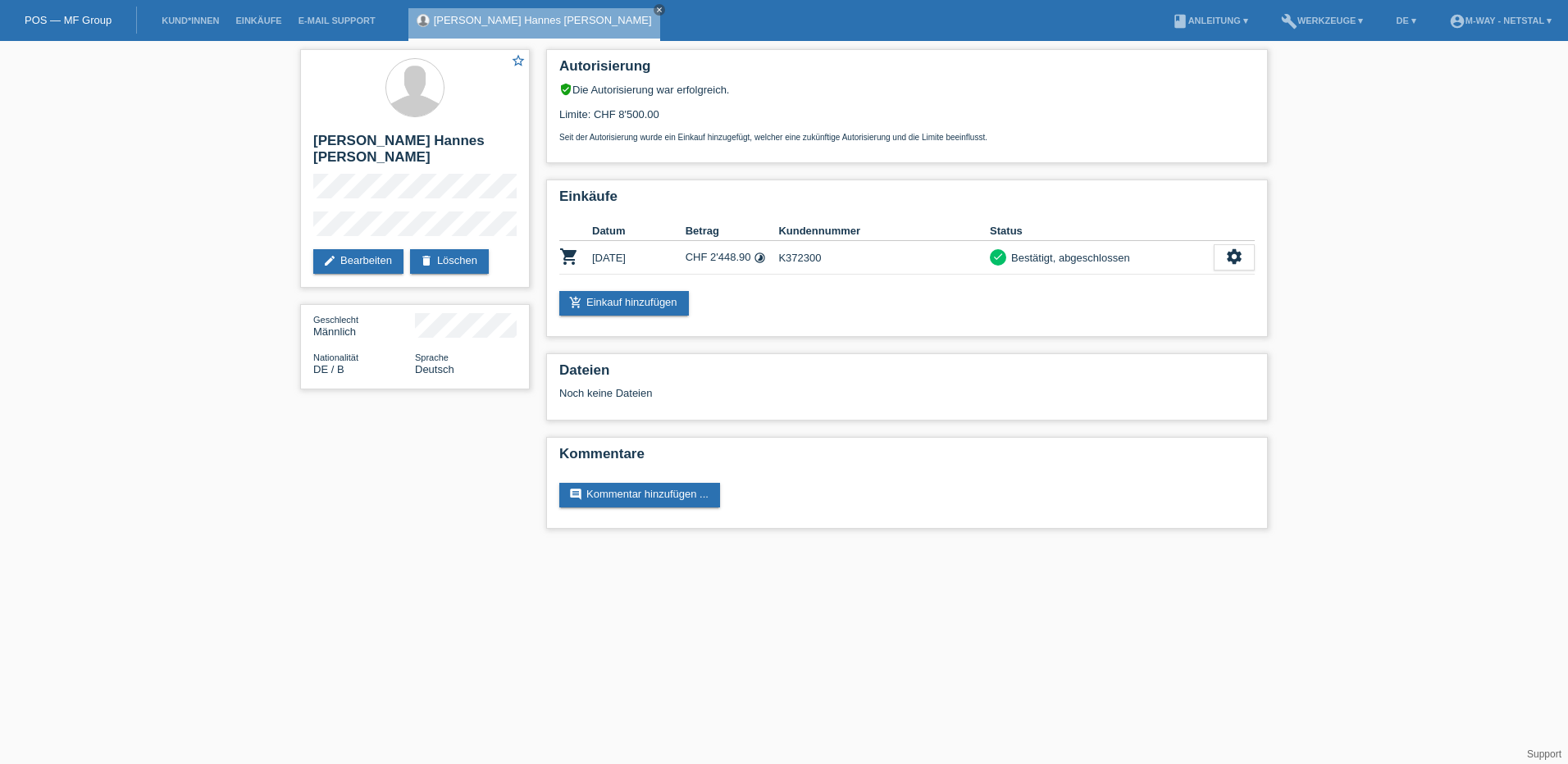
click at [47, 23] on link "POS — MF Group" at bounding box center [68, 20] width 87 height 12
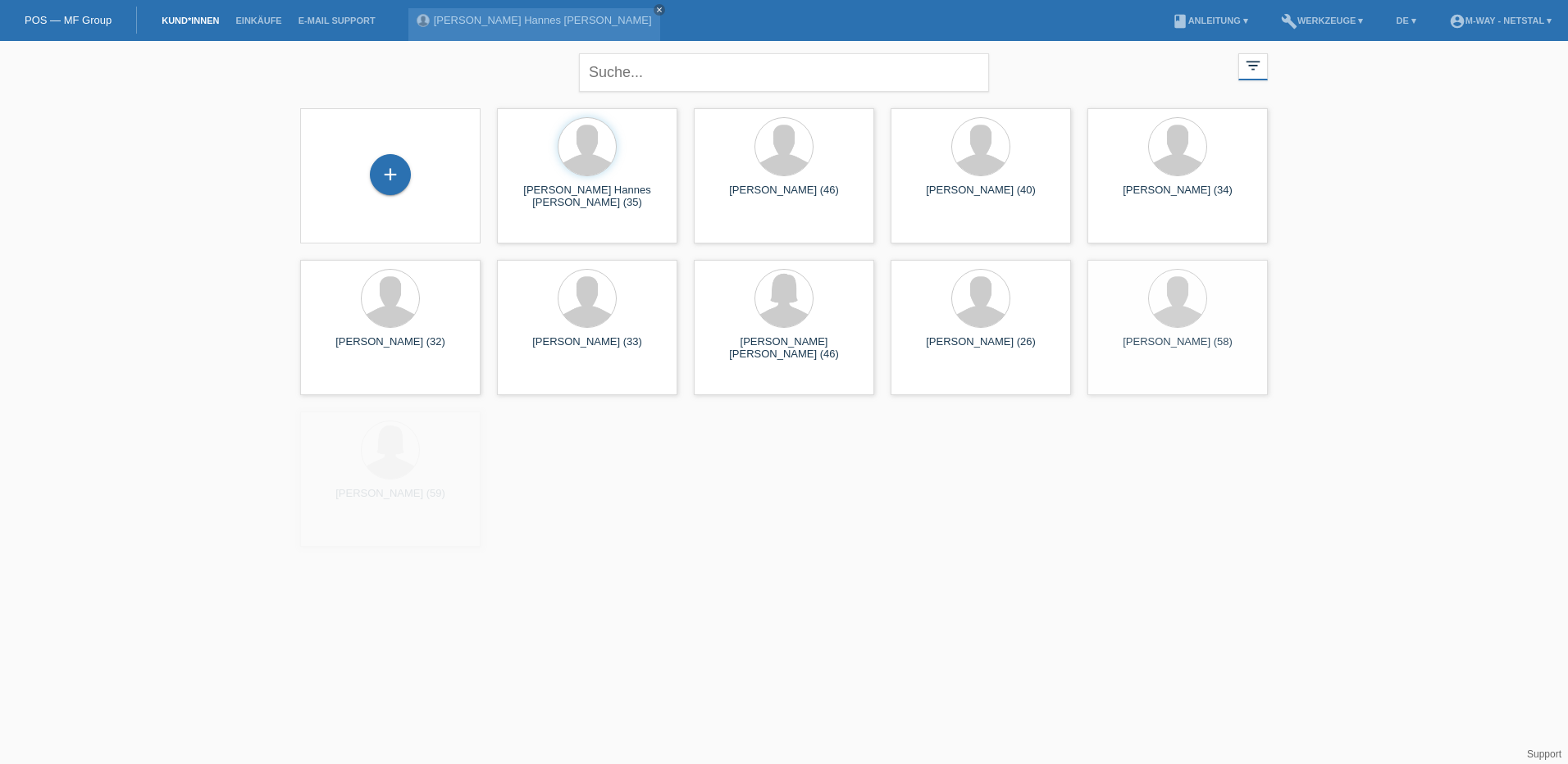
click at [426, 186] on div "+" at bounding box center [390, 175] width 154 height 44
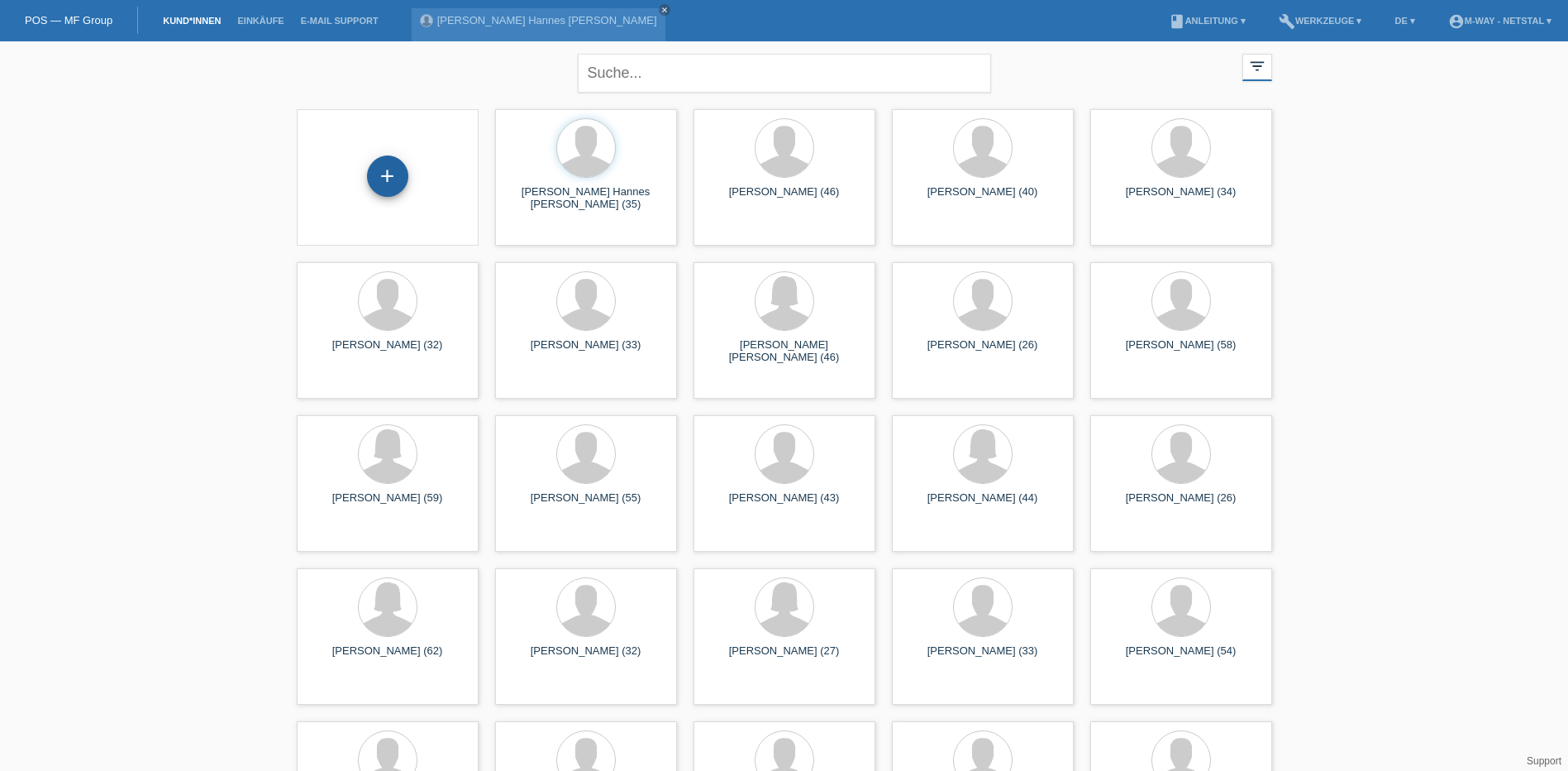
click at [374, 176] on div "+" at bounding box center [387, 176] width 41 height 41
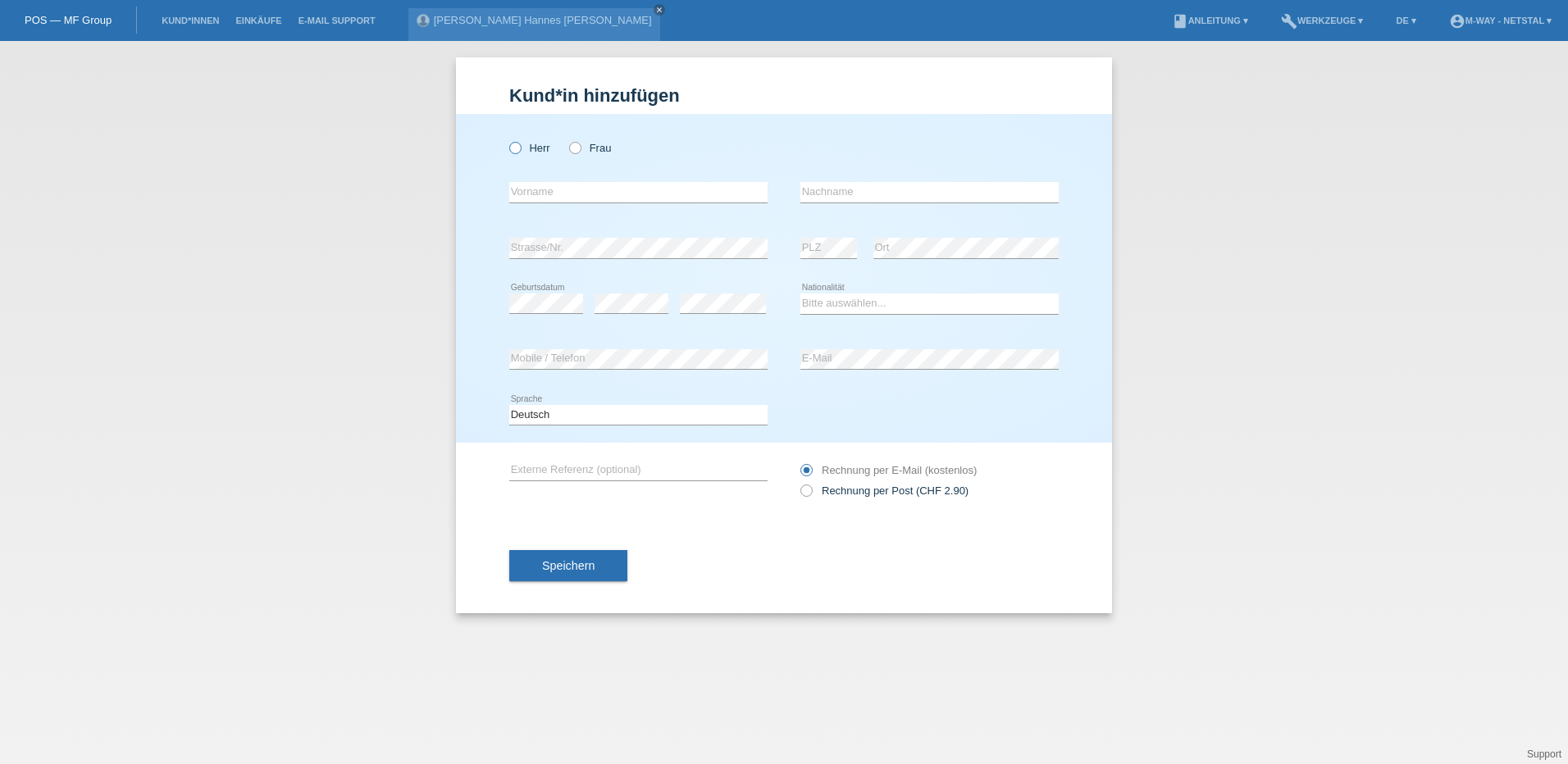
click at [507, 139] on icon at bounding box center [507, 139] width 0 height 0
click at [512, 152] on input "Herr" at bounding box center [514, 147] width 10 height 10
radio input "true"
click at [537, 183] on input "text" at bounding box center [638, 192] width 258 height 21
type input "[PERSON_NAME]"
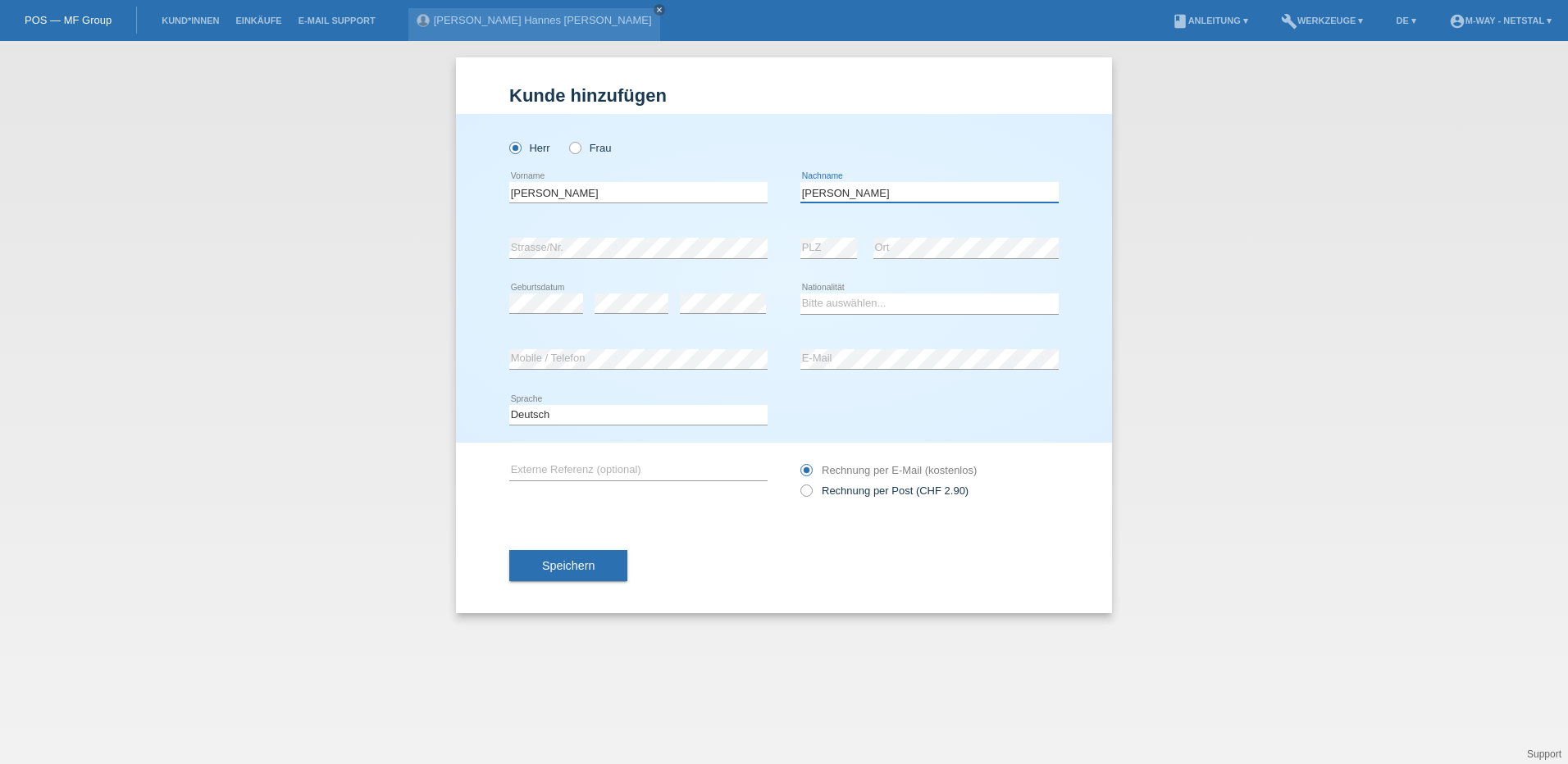
type input "Habeck"
click at [627, 258] on div "error Strasse/Nr." at bounding box center [638, 248] width 258 height 21
click at [915, 303] on select "Bitte auswählen... Schweiz Deutschland Liechtenstein Österreich ------------ Af…" at bounding box center [930, 303] width 258 height 20
select select "DE"
click at [800, 293] on select "Bitte auswählen... Schweiz Deutschland Liechtenstein Österreich ------------ Af…" at bounding box center [930, 303] width 258 height 20
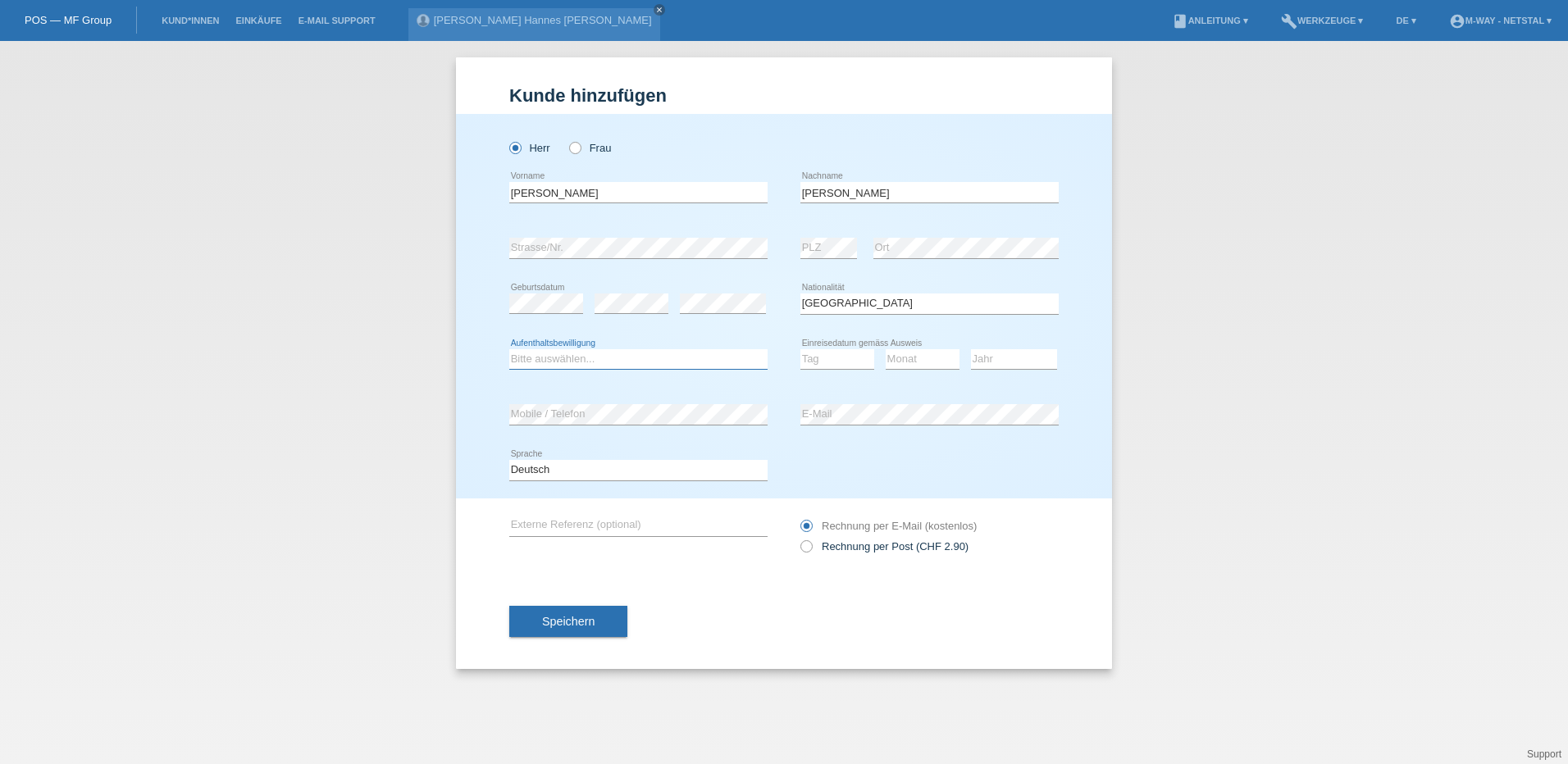
click at [569, 361] on select "Bitte auswählen... C B B - Flüchtlingsstatus Andere" at bounding box center [638, 358] width 258 height 20
select select "B"
click at [509, 349] on select "Bitte auswählen... C B B - Flüchtlingsstatus Andere" at bounding box center [638, 358] width 258 height 20
click at [1025, 362] on select "Jahr 2025 2024 2023 2022 2021 2020 2019 2018 2017 2016 2015 2014 2013 2012 2011…" at bounding box center [1013, 358] width 86 height 20
select select "2007"
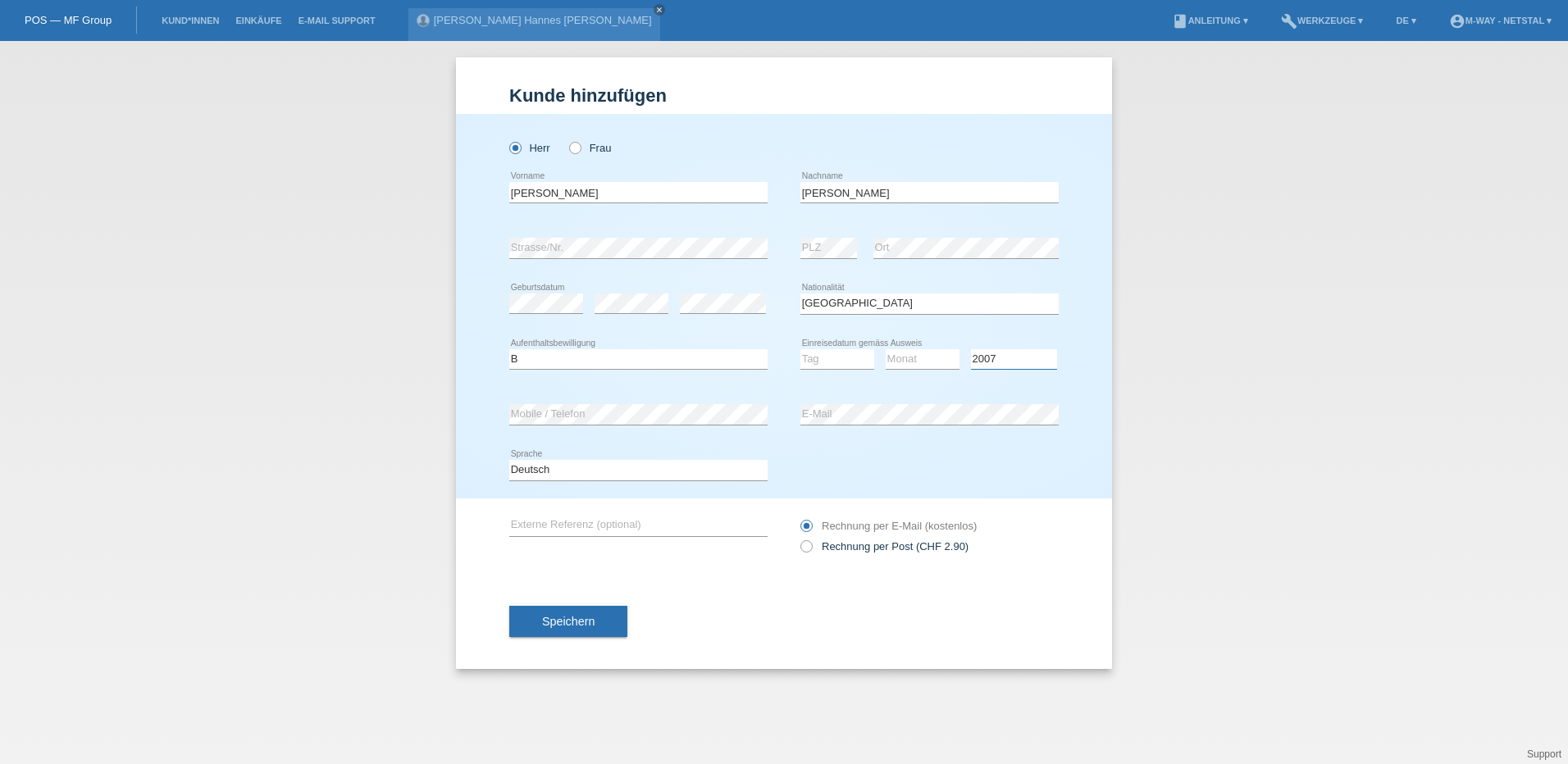
click at [971, 349] on select "Jahr 2025 2024 2023 2022 2021 2020 2019 2018 2017 2016 2015 2014 2013 2012 2011…" at bounding box center [1013, 358] width 86 height 20
click at [923, 346] on div "Monat 01 02 03 04 05 06 07 08 09 10 11 12 error" at bounding box center [923, 359] width 74 height 56
click at [915, 358] on select "Monat 01 02 03 04 05 06 07 08 09 10 11" at bounding box center [923, 358] width 74 height 20
select select "11"
click at [886, 349] on select "Monat 01 02 03 04 05 06 07 08 09 10 11" at bounding box center [923, 358] width 74 height 20
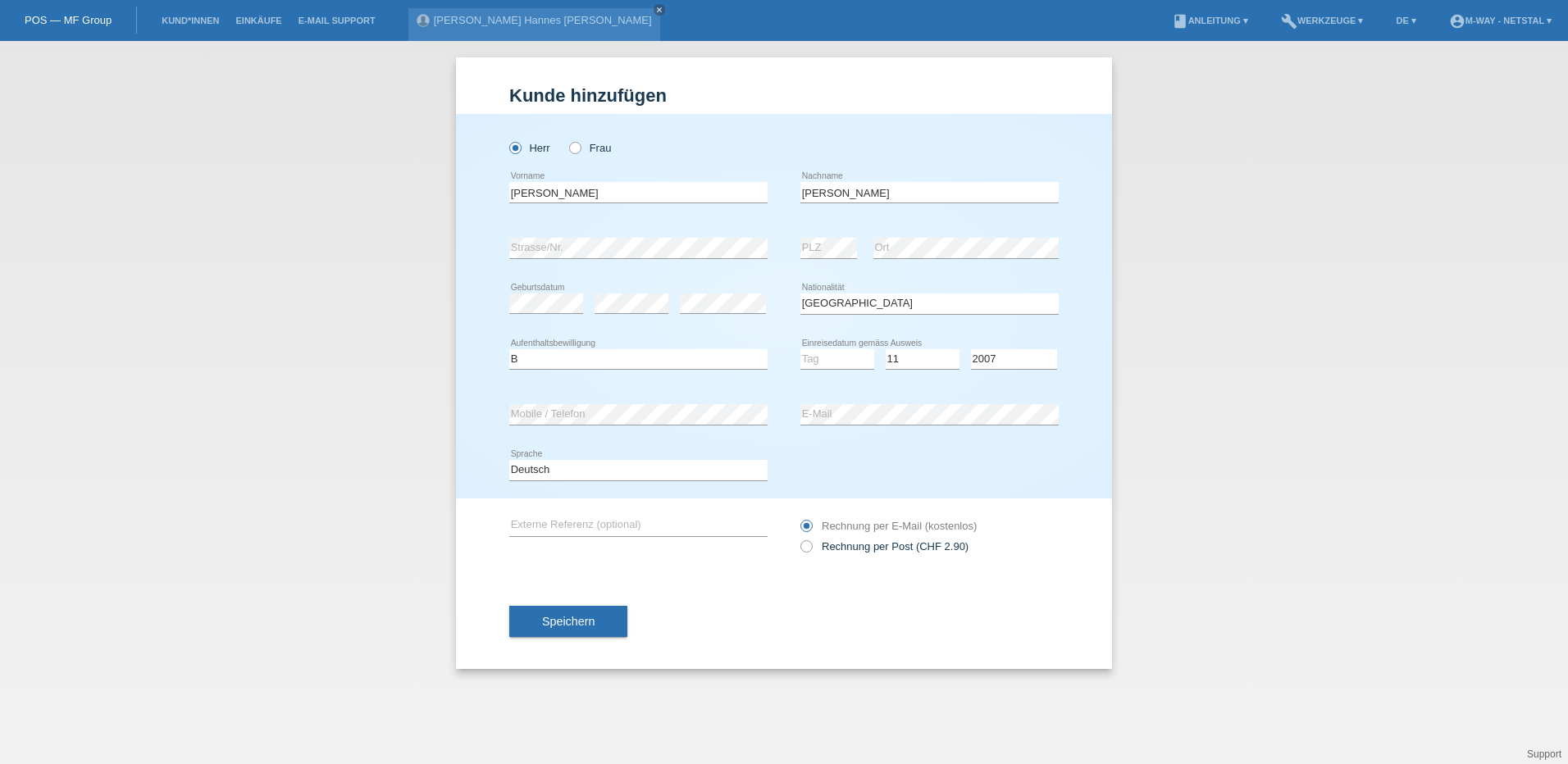
click at [832, 370] on icon at bounding box center [837, 369] width 74 height 1
click at [829, 364] on select "Tag 01 02 03 04 05 06 07 08 09 10 11" at bounding box center [837, 358] width 74 height 20
select select "06"
click at [800, 349] on select "Tag 01 02 03 04 05 06 07 08 09 10 11" at bounding box center [837, 358] width 74 height 20
click at [995, 482] on div "Deutsch Français Italiano English error Sprache" at bounding box center [784, 470] width 549 height 56
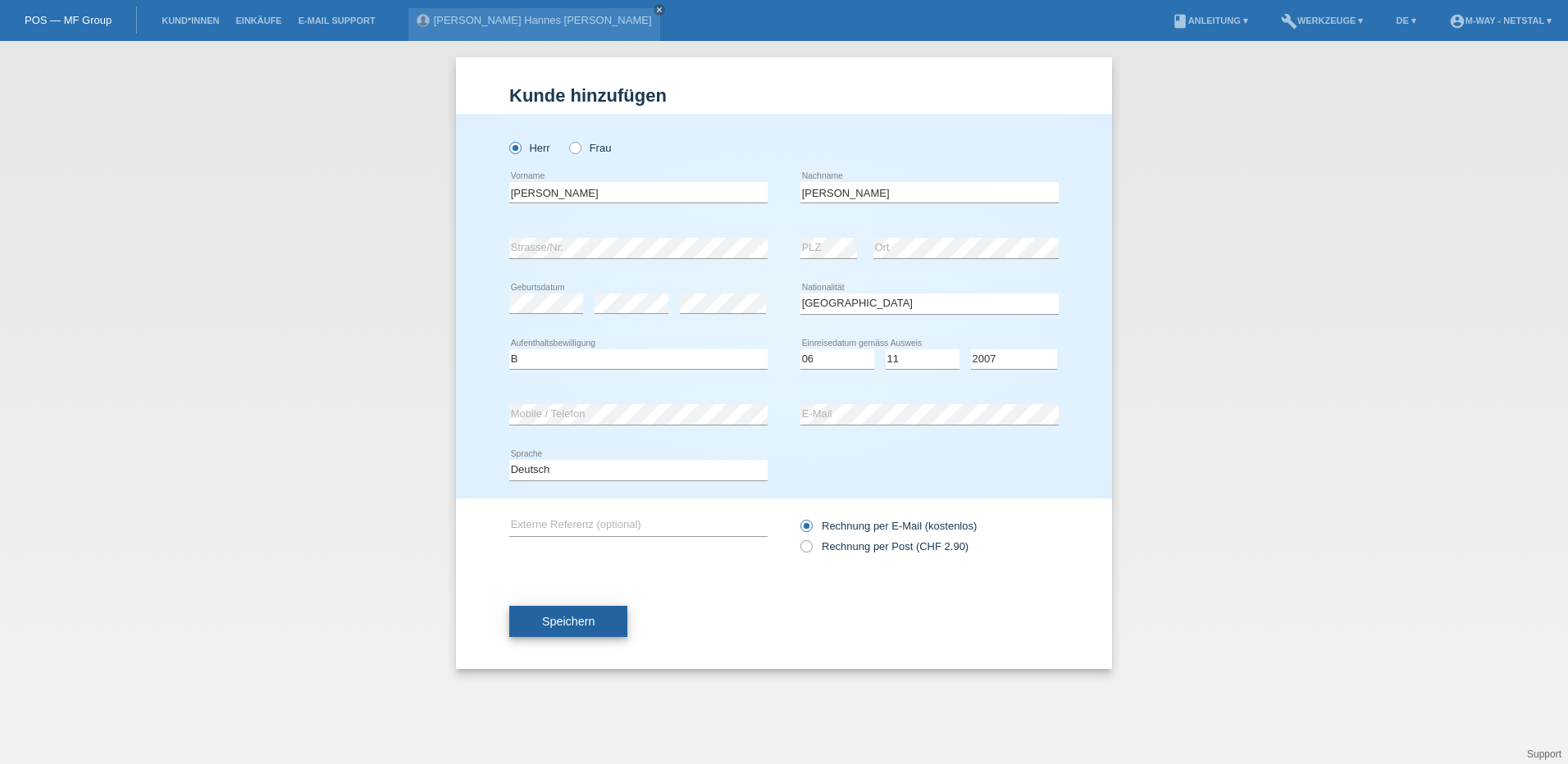
click at [556, 630] on button "Speichern" at bounding box center [568, 621] width 118 height 31
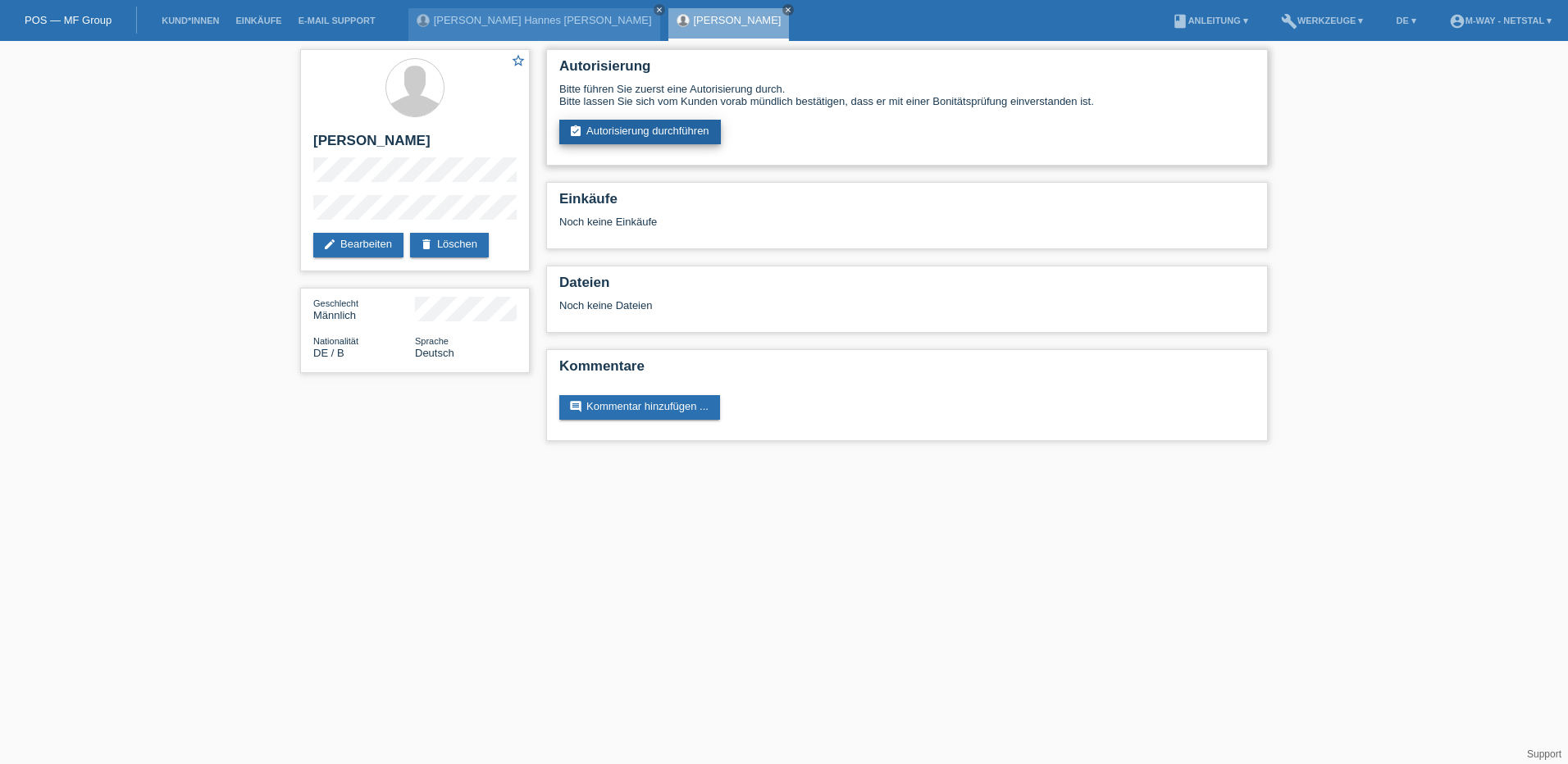
click at [627, 138] on link "assignment_turned_in Autorisierung durchführen" at bounding box center [639, 132] width 162 height 25
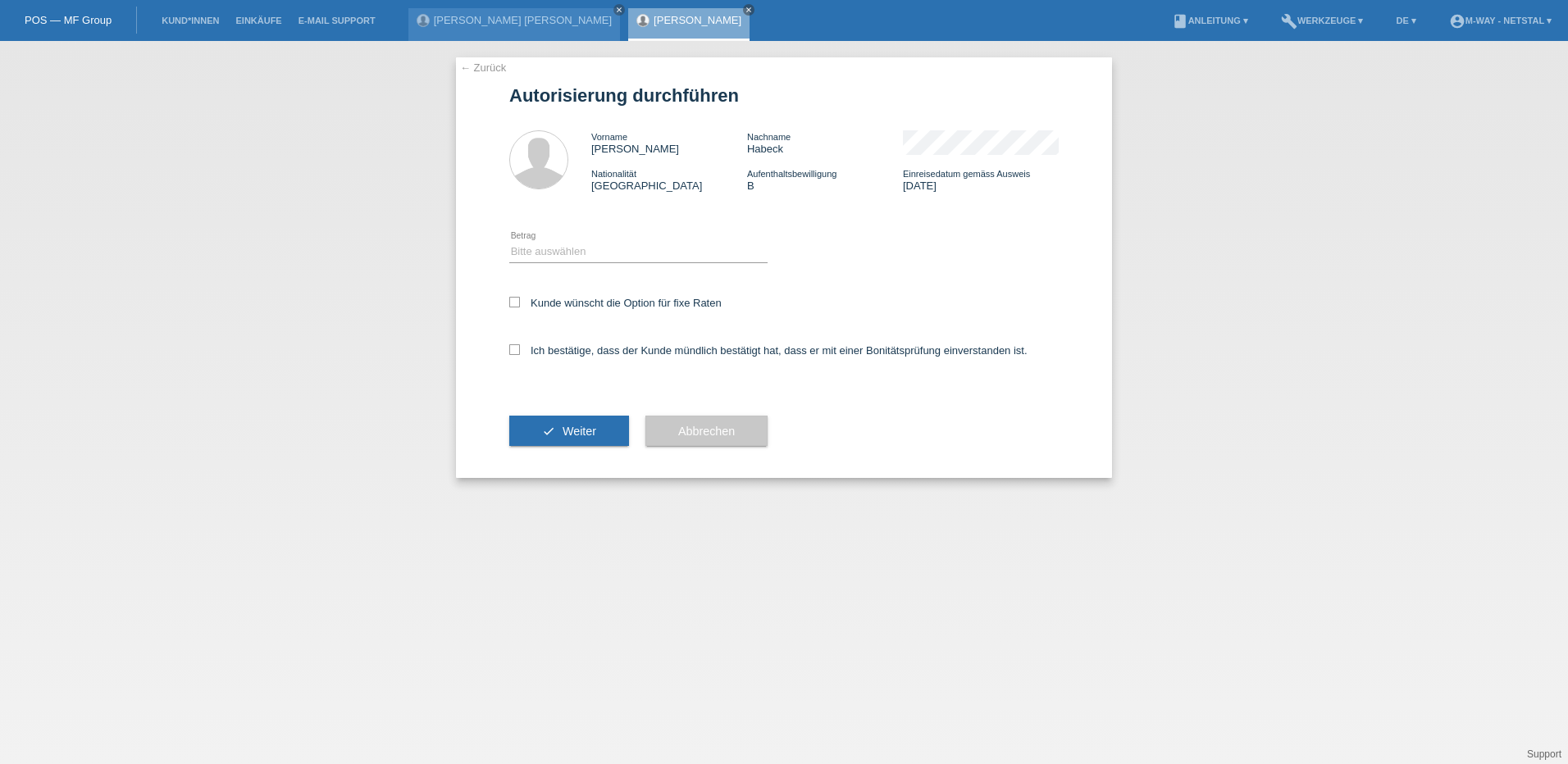
click at [594, 234] on div "Bitte auswählen CHF 1.00 - CHF 499.00 CHF 500.00 - CHF 1'999.00 CHF 2'000.00 - …" at bounding box center [638, 252] width 258 height 56
click at [591, 246] on select "Bitte auswählen CHF 1.00 - CHF 499.00 CHF 500.00 - CHF 1'999.00 CHF 2'000.00 - …" at bounding box center [638, 252] width 258 height 20
select select "3"
click at [509, 242] on select "Bitte auswählen CHF 1.00 - CHF 499.00 CHF 500.00 - CHF 1'999.00 CHF 2'000.00 - …" at bounding box center [638, 252] width 258 height 20
click at [510, 307] on label "Kunde wünscht die Option für fixe Raten" at bounding box center [615, 303] width 212 height 12
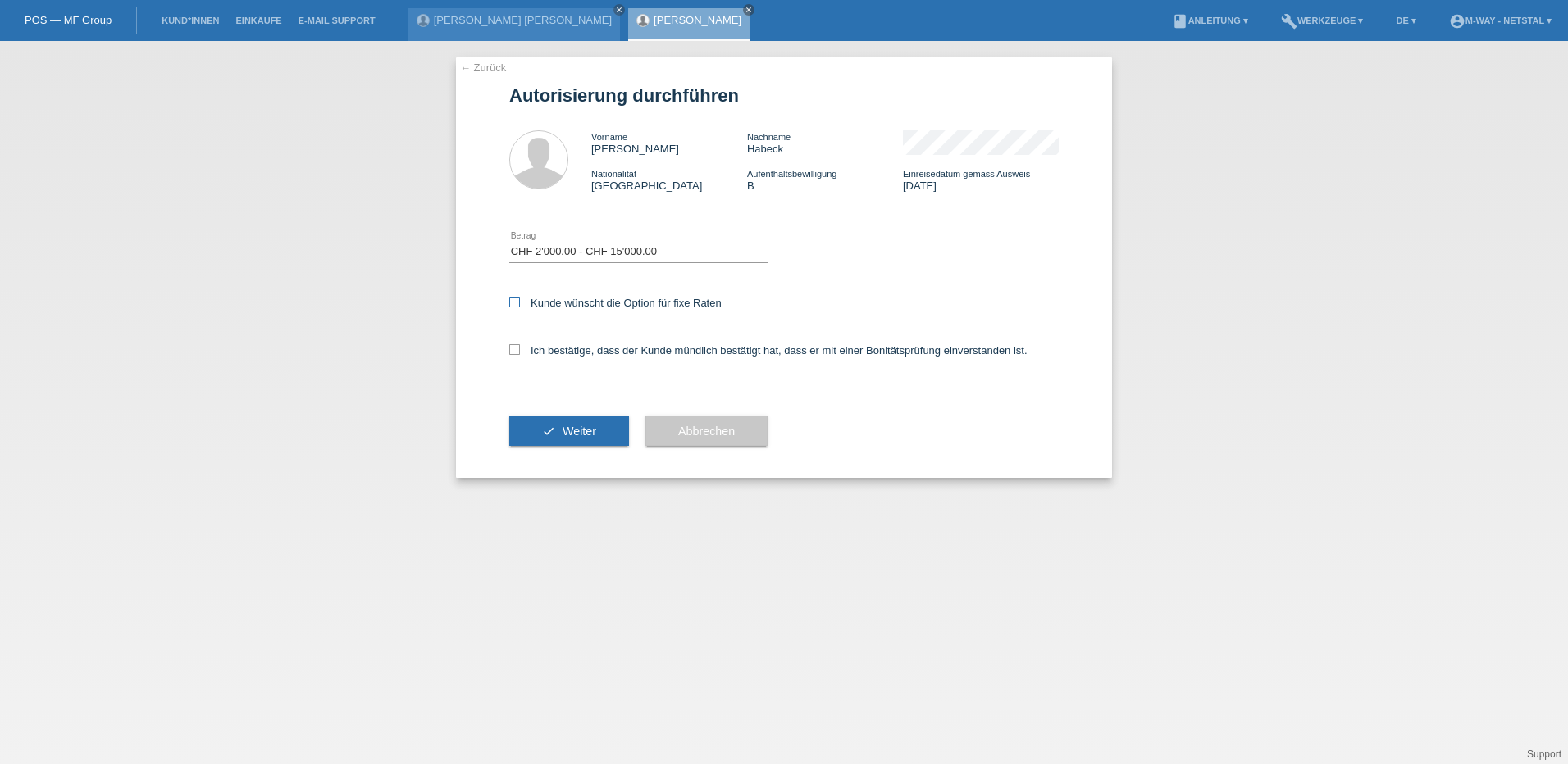
click at [510, 307] on input "Kunde wünscht die Option für fixe Raten" at bounding box center [514, 302] width 10 height 10
checkbox input "true"
click at [514, 350] on icon at bounding box center [514, 349] width 10 height 10
click at [514, 350] on input "Ich bestätige, dass der Kunde mündlich bestätigt hat, dass er mit einer Bonität…" at bounding box center [514, 349] width 10 height 10
checkbox input "true"
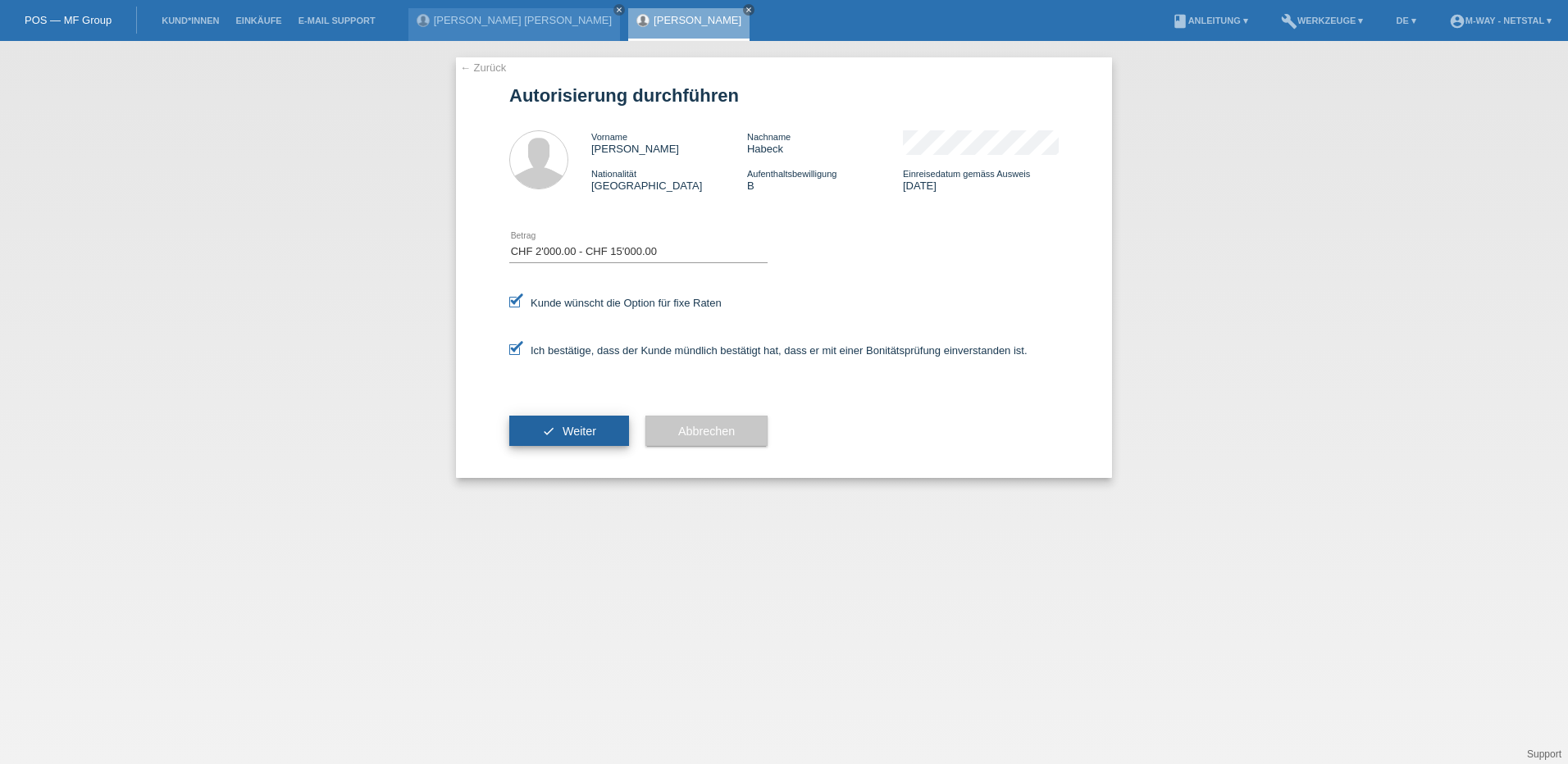
click at [567, 436] on span "Weiter" at bounding box center [579, 430] width 33 height 13
